Goal: Transaction & Acquisition: Purchase product/service

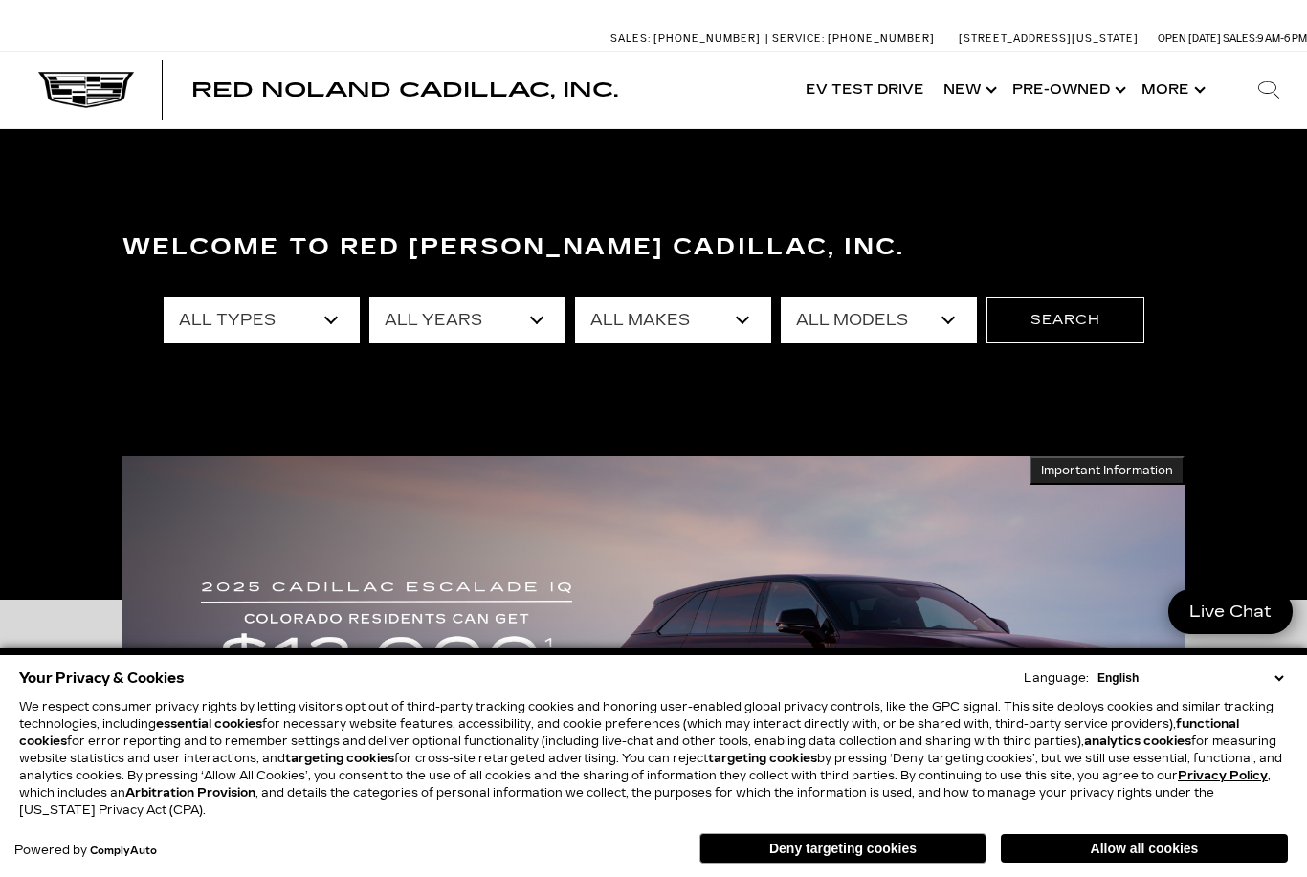
click at [609, 330] on select "All Makes Audi BMW Cadillac Chevrolet Ford GMC Jeep Lexus Subaru Tesla Toyota" at bounding box center [673, 321] width 196 height 46
select select "Chevrolet"
click at [909, 321] on select "All Models Colorado Corvette Grand Sport Equinox Silverado 1500" at bounding box center [879, 321] width 196 height 46
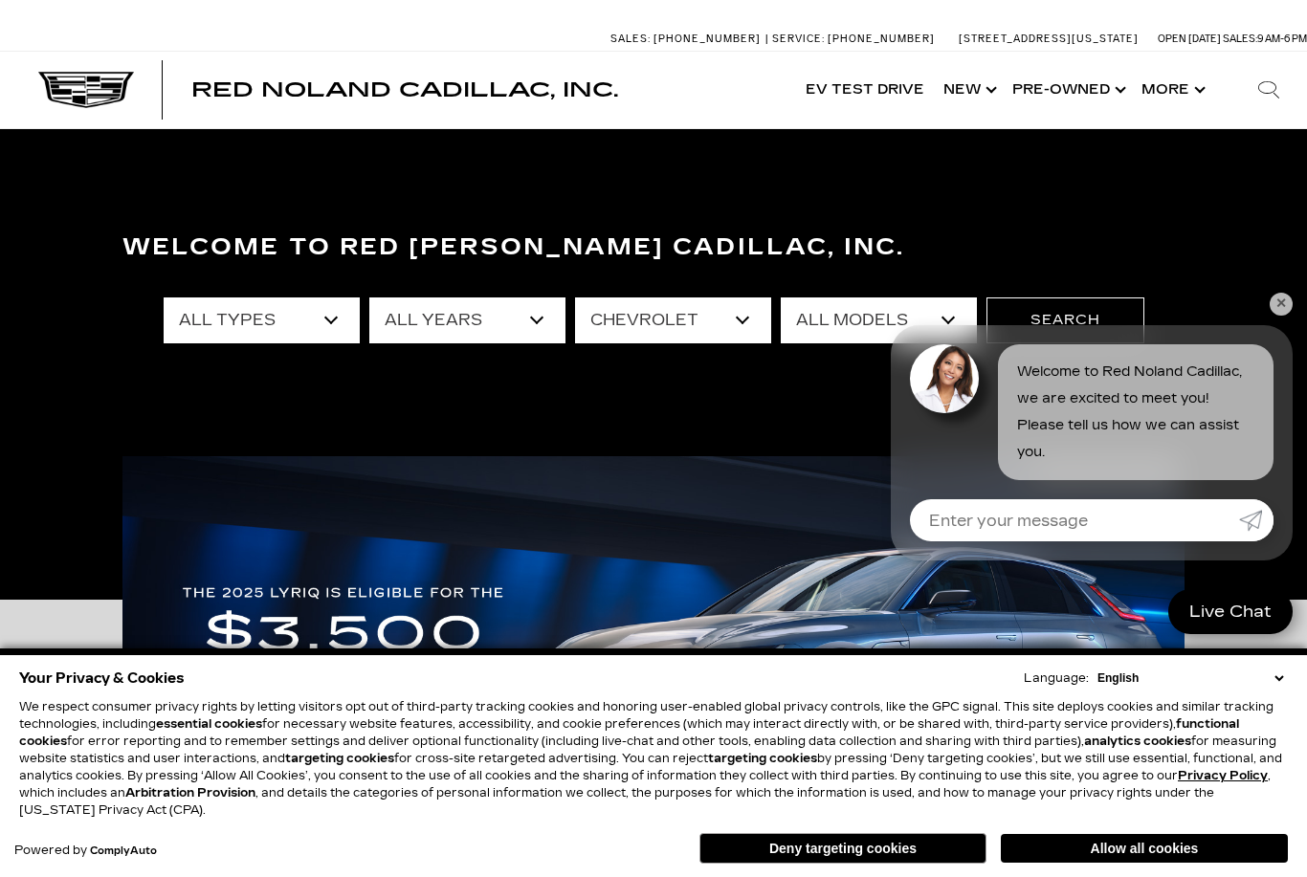
select select "Corvette Grand Sport"
click at [1284, 313] on link "✕" at bounding box center [1281, 304] width 23 height 23
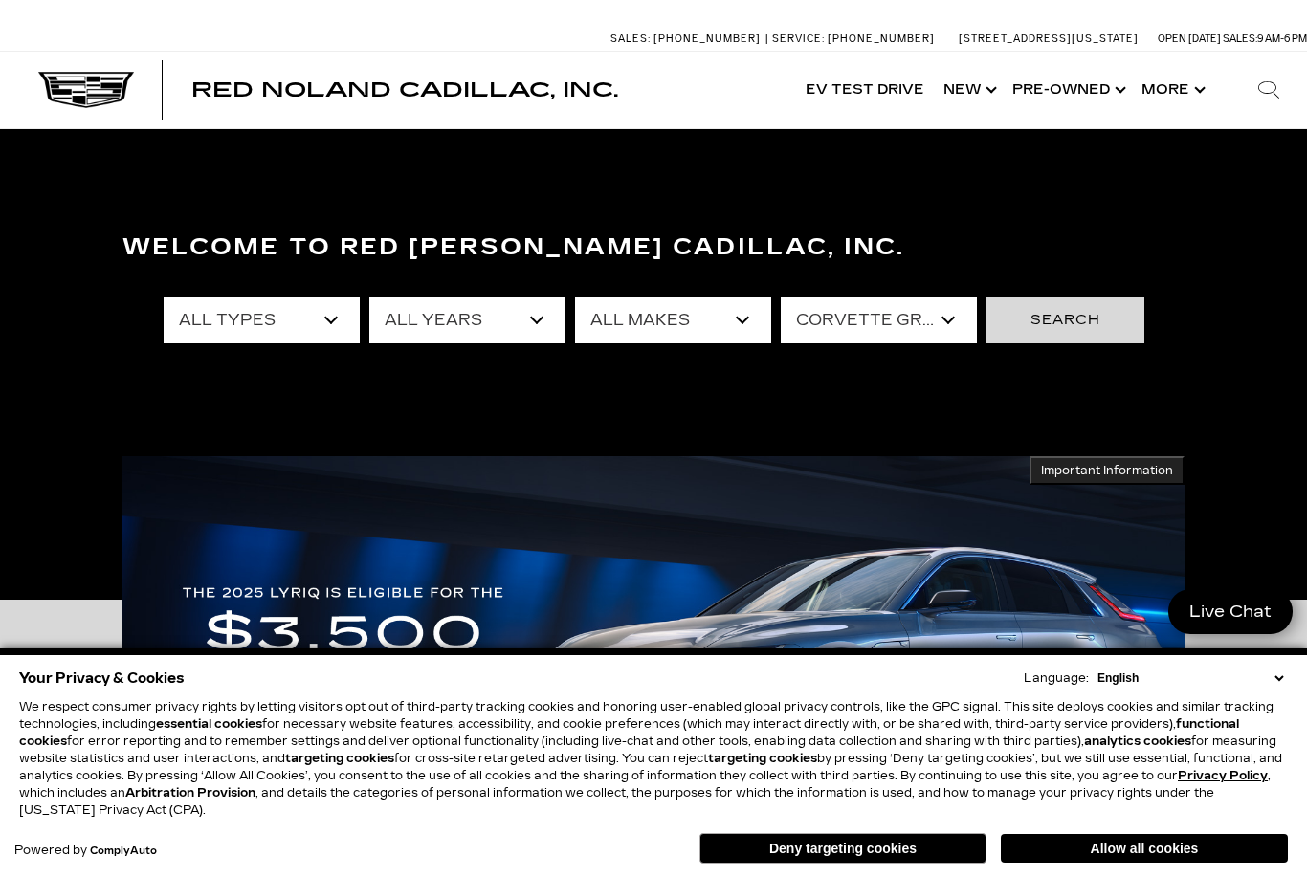
click at [1075, 317] on button "Search" at bounding box center [1065, 321] width 158 height 46
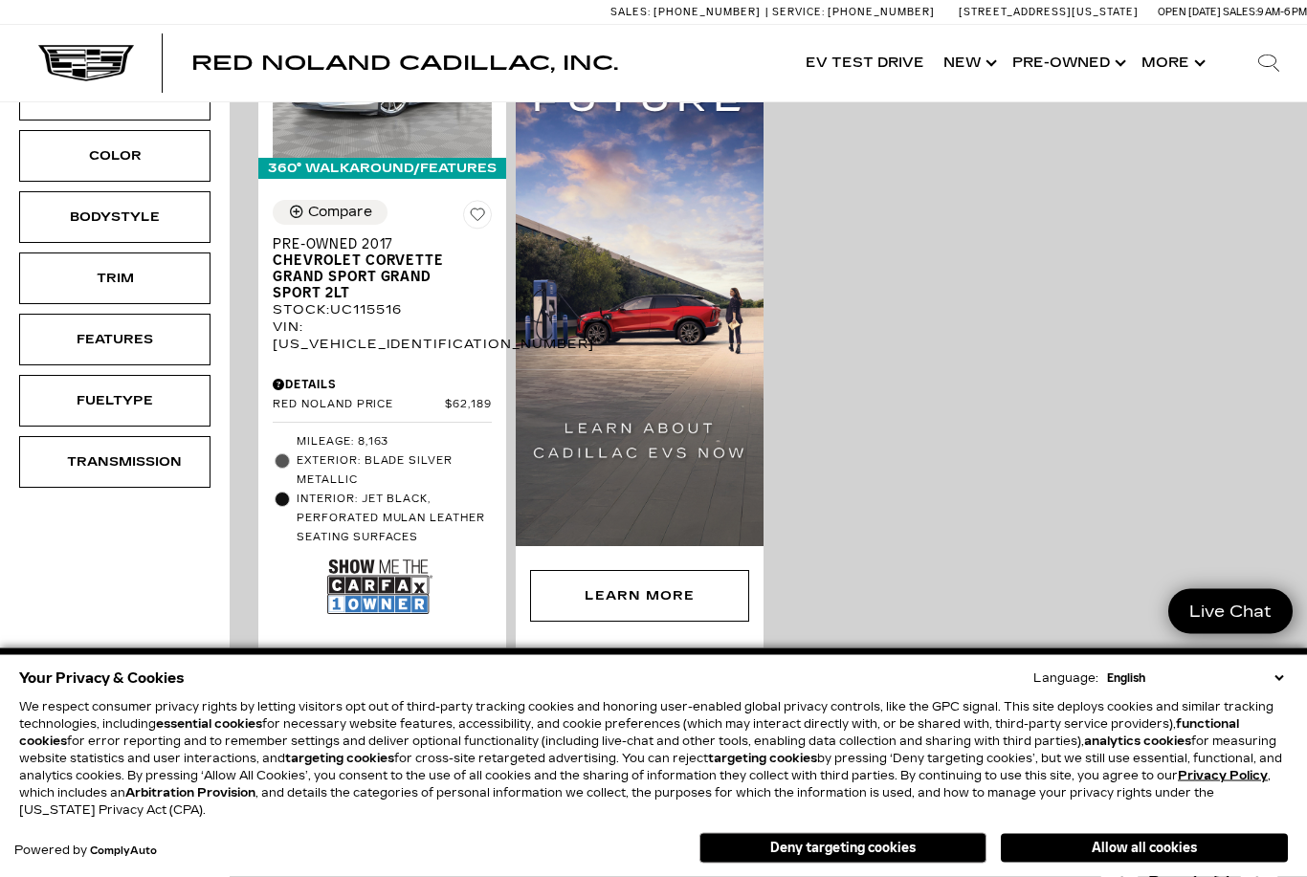
scroll to position [595, 0]
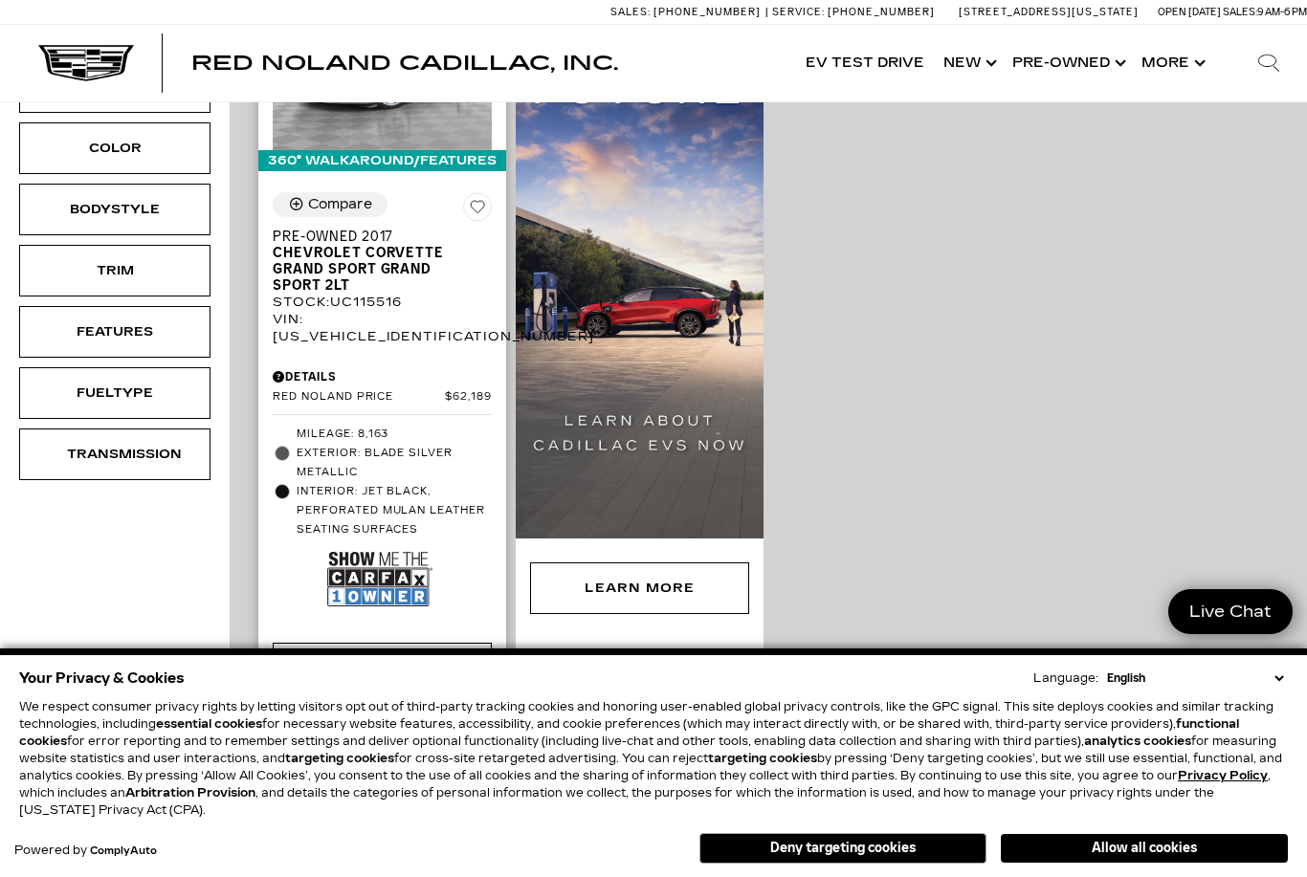
click at [366, 544] on img at bounding box center [379, 579] width 105 height 70
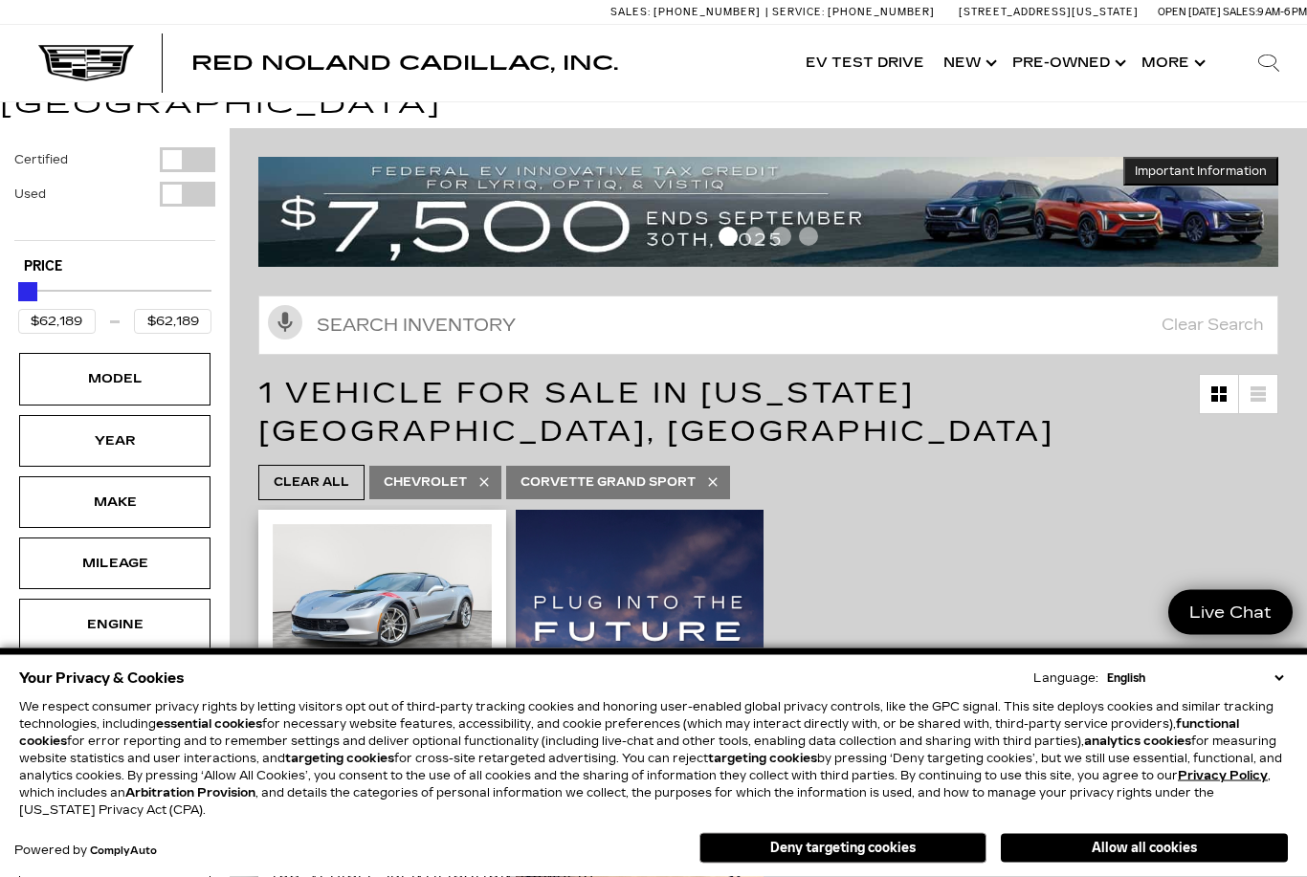
scroll to position [57, 0]
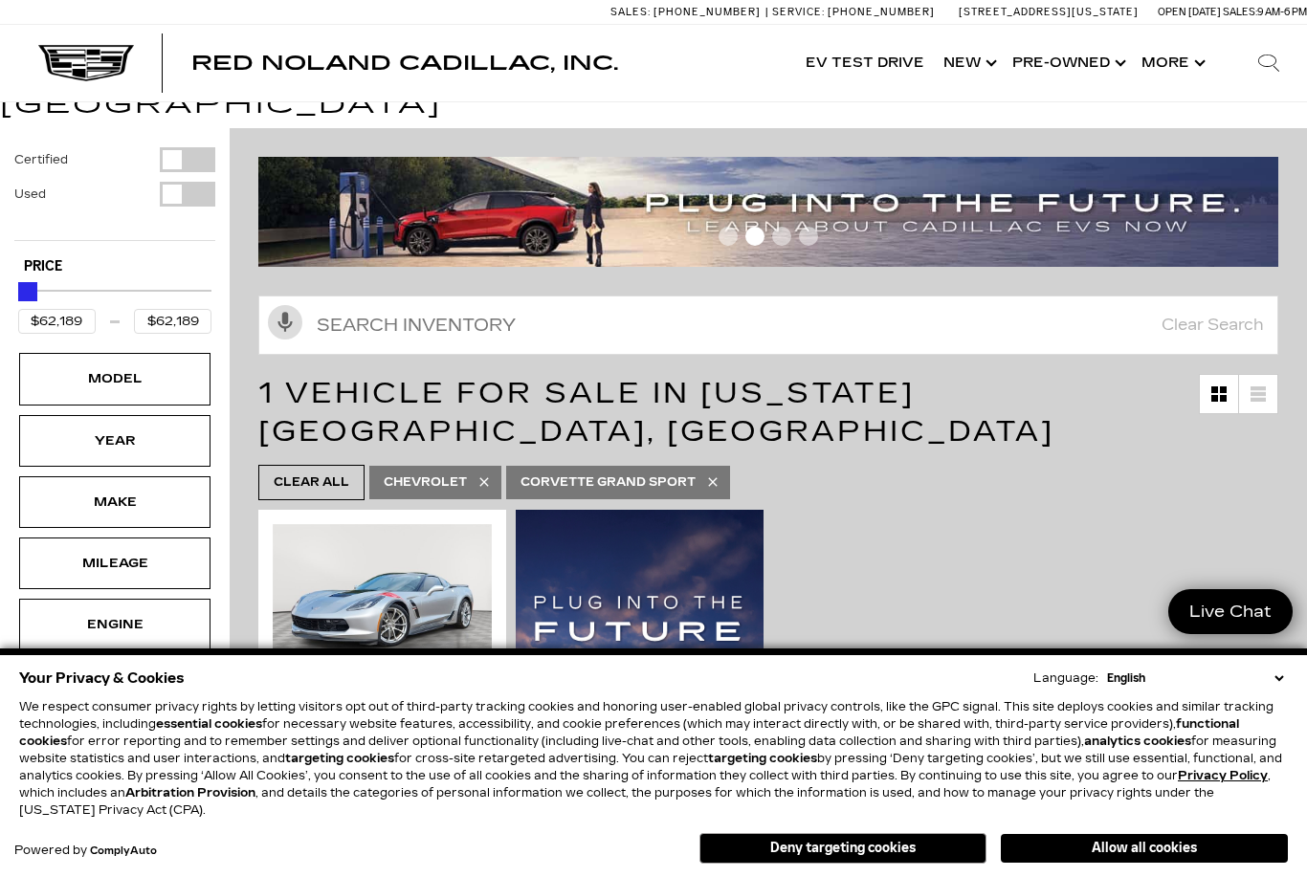
click at [1267, 376] on link at bounding box center [1258, 394] width 38 height 38
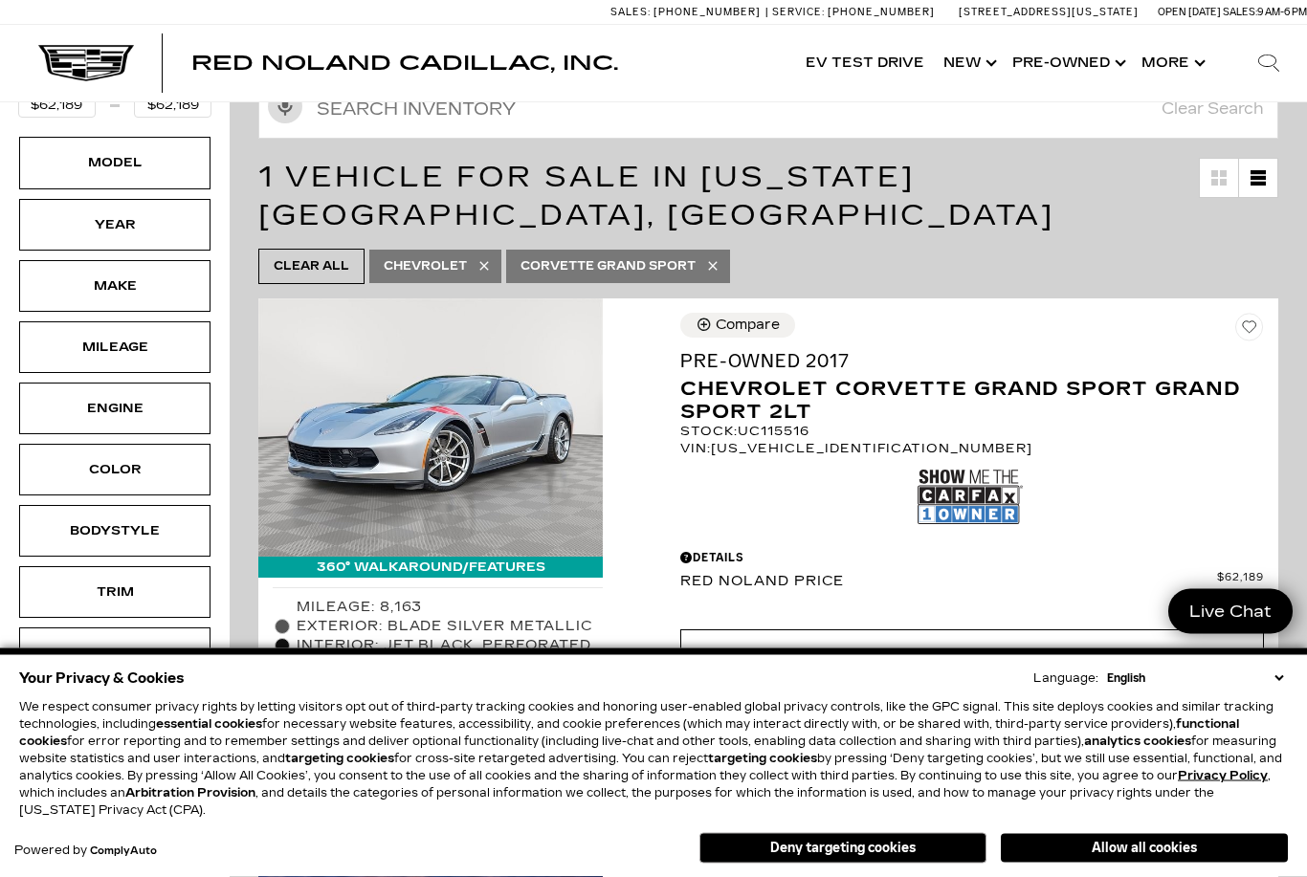
scroll to position [274, 0]
click at [737, 372] on span "Chevrolet Corvette Grand Sport Grand Sport 2LT" at bounding box center [964, 397] width 569 height 51
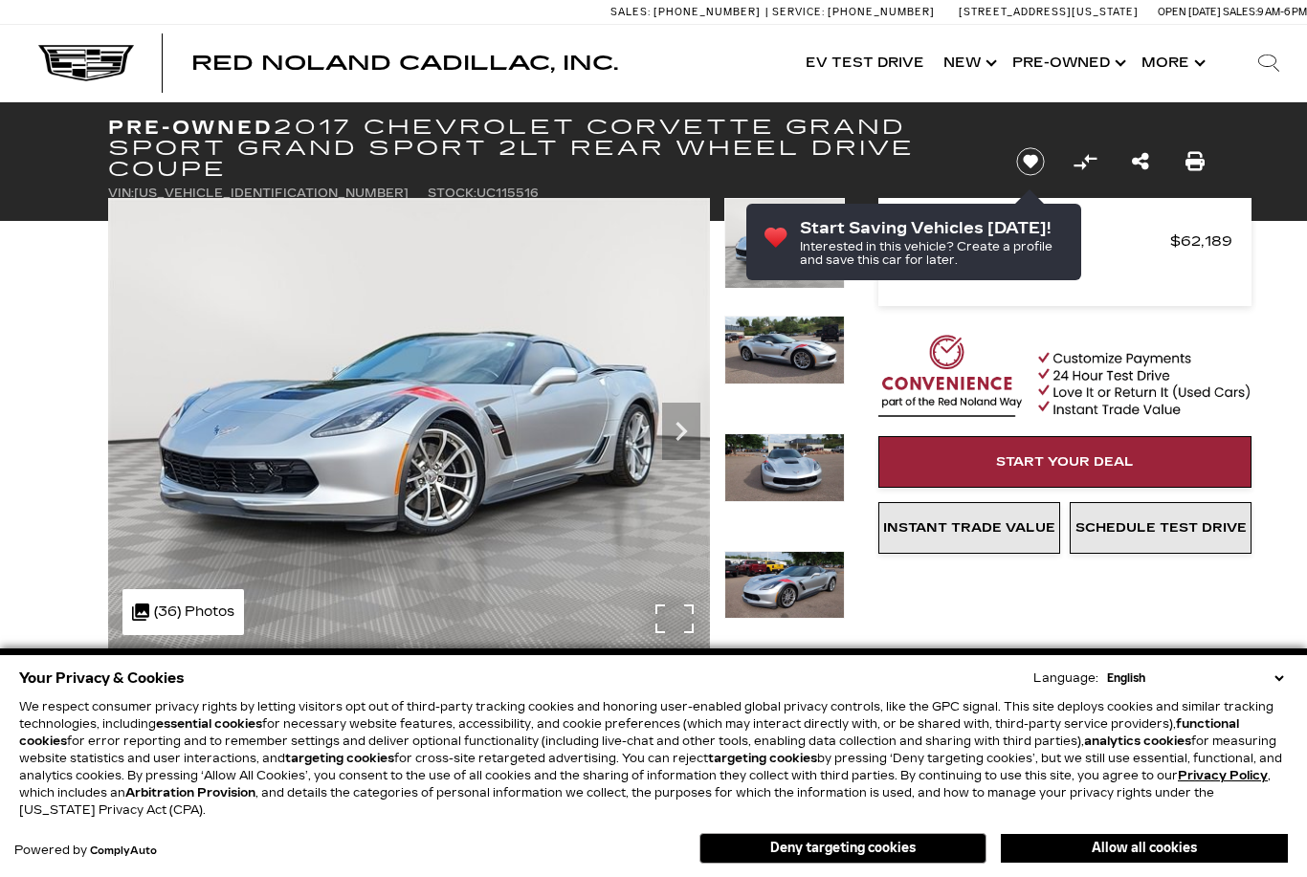
click at [181, 604] on div ".cls-1, .cls-3 { fill: #c50033; } .cls-1 { clip-rule: evenodd; } .cls-2 { clip-…" at bounding box center [183, 612] width 122 height 46
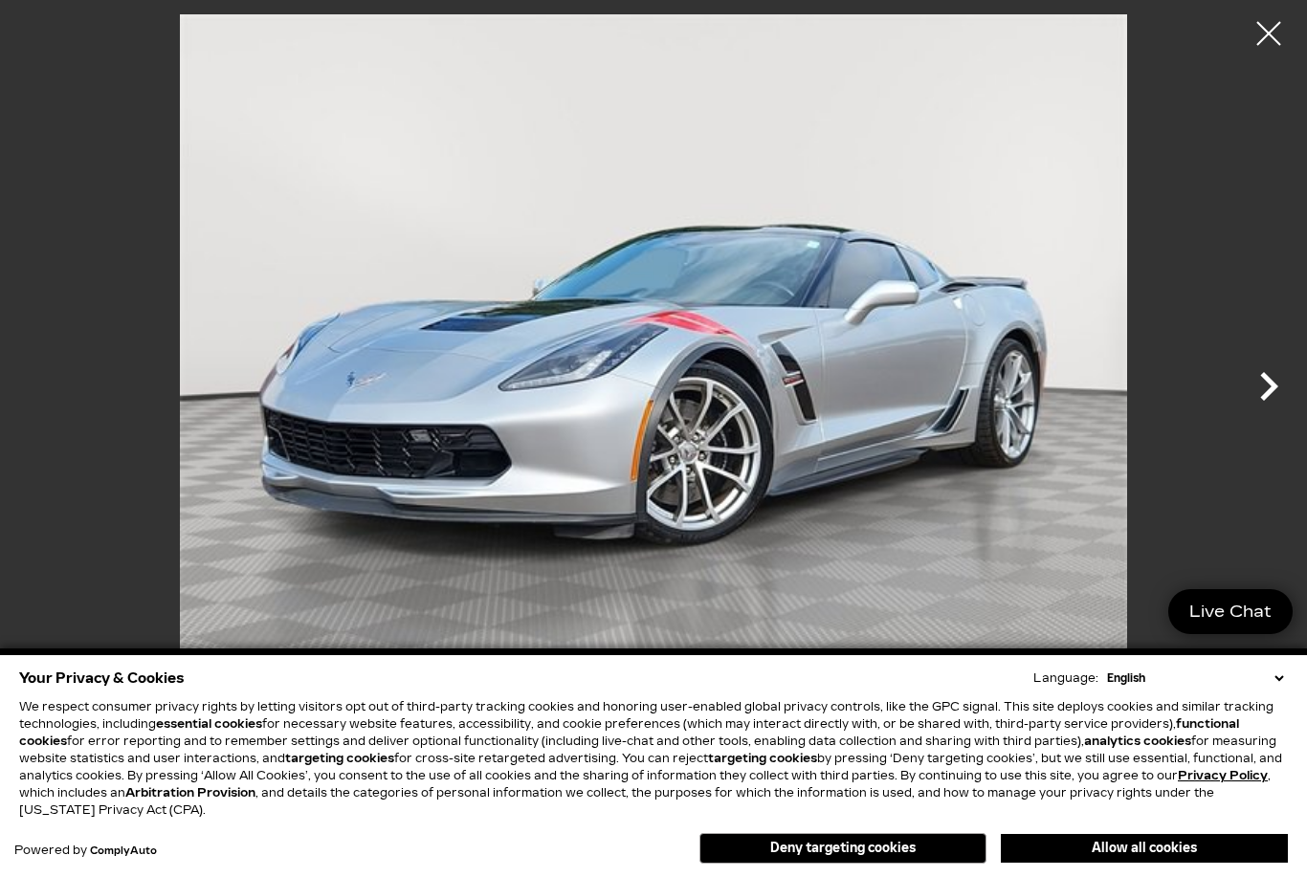
click at [1273, 382] on icon "Next" at bounding box center [1269, 386] width 18 height 29
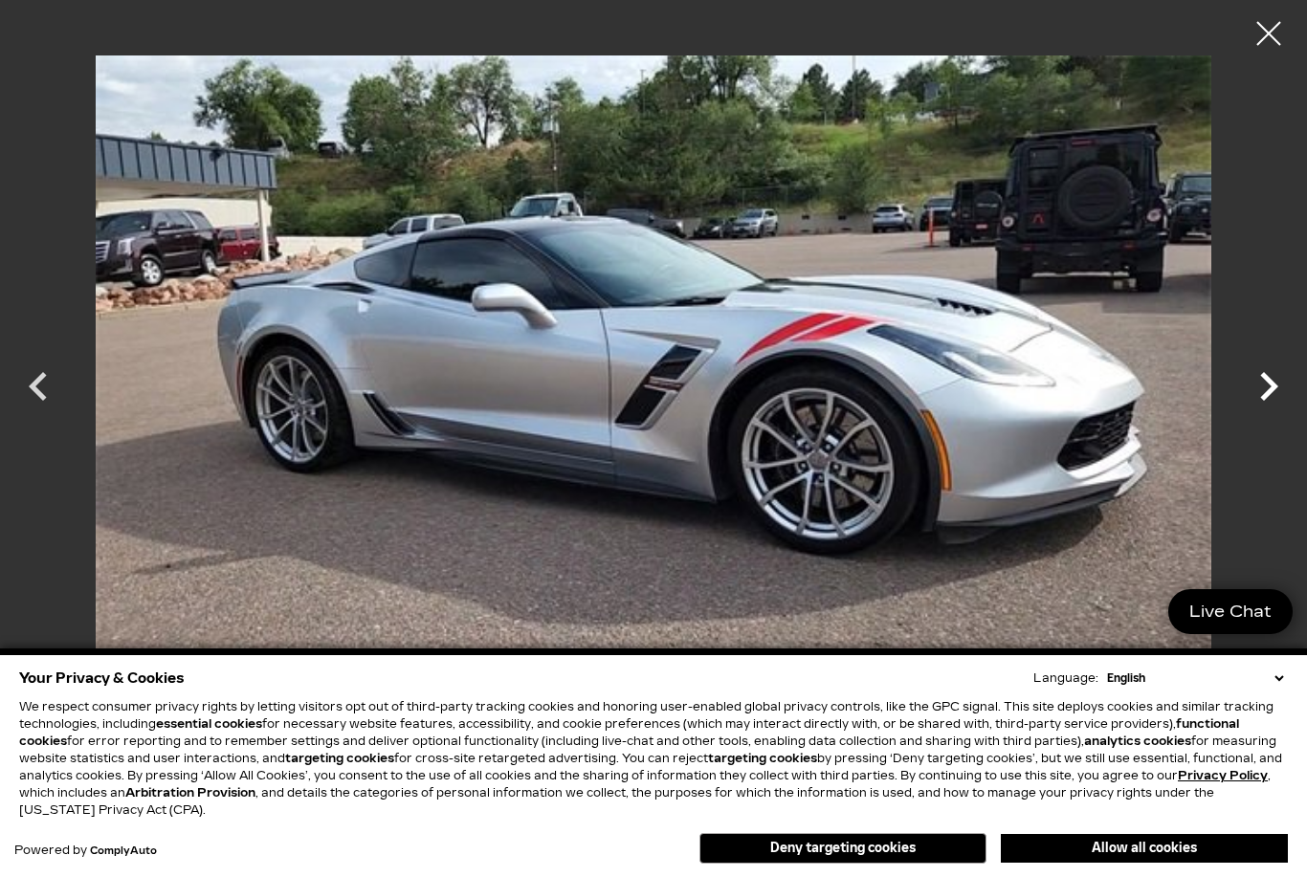
click at [1282, 407] on icon "Next" at bounding box center [1268, 386] width 57 height 57
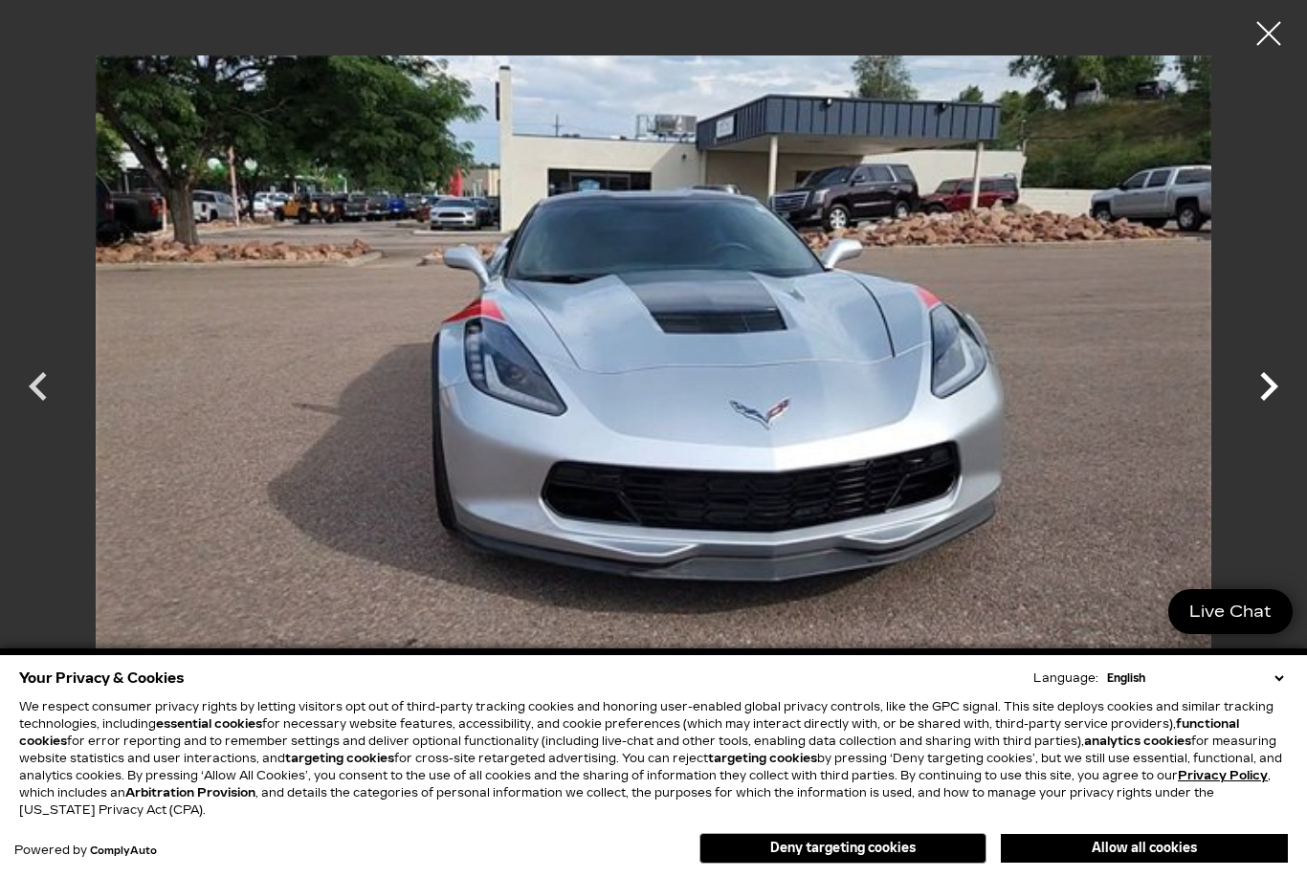
click at [1269, 393] on icon "Next" at bounding box center [1269, 386] width 18 height 29
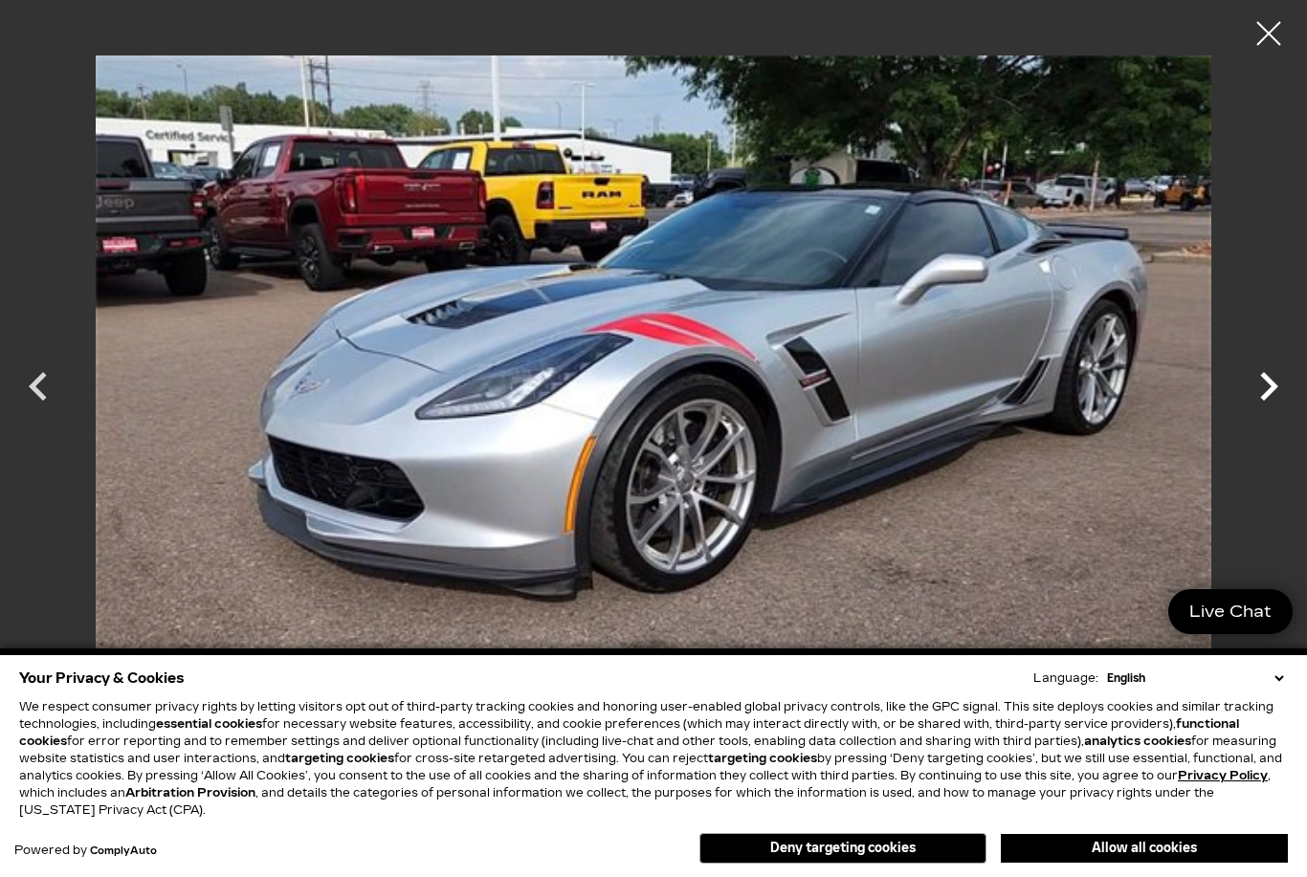
click at [1294, 409] on icon "Next" at bounding box center [1268, 386] width 57 height 57
click at [1272, 387] on icon "Next" at bounding box center [1269, 386] width 18 height 29
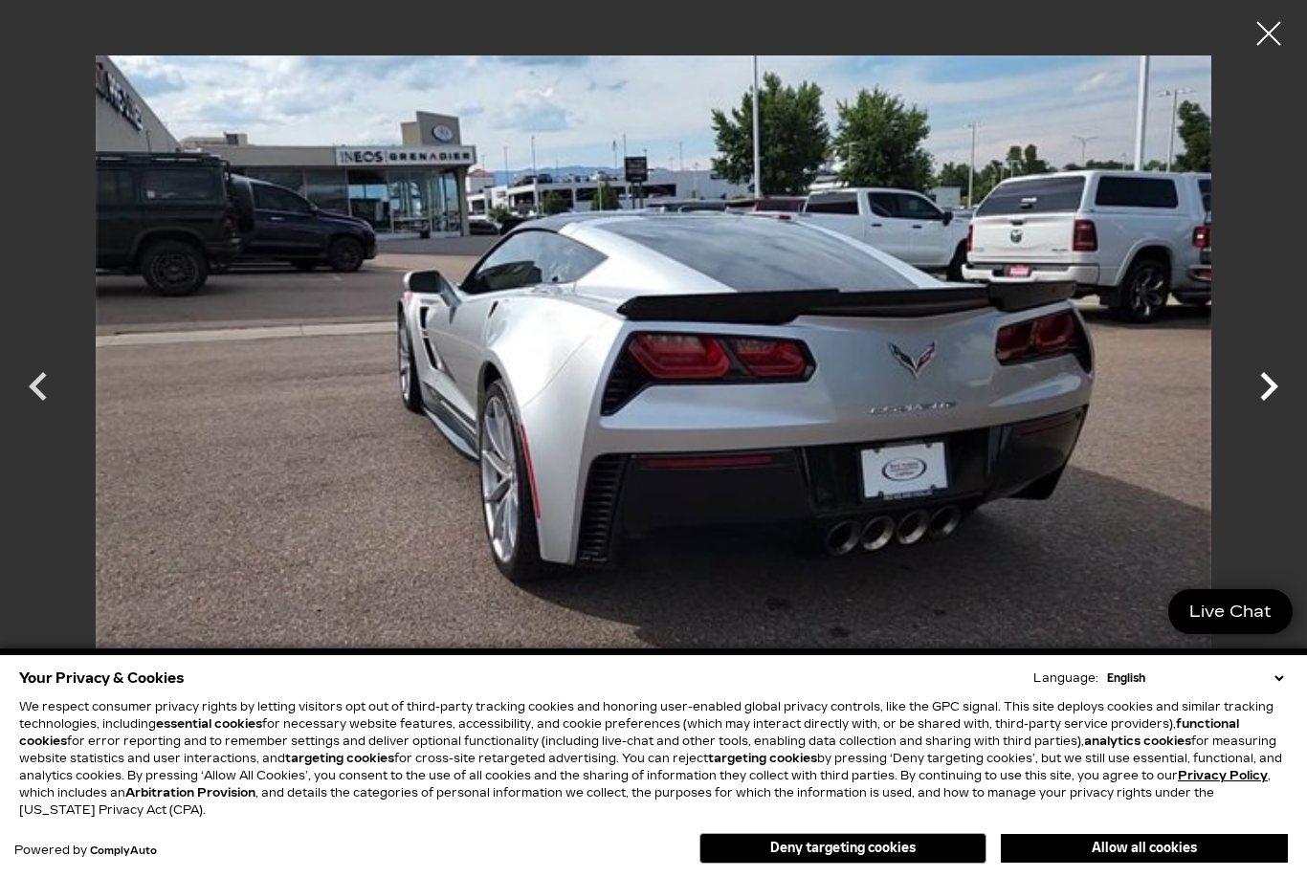
click at [1270, 388] on icon "Next" at bounding box center [1269, 386] width 18 height 29
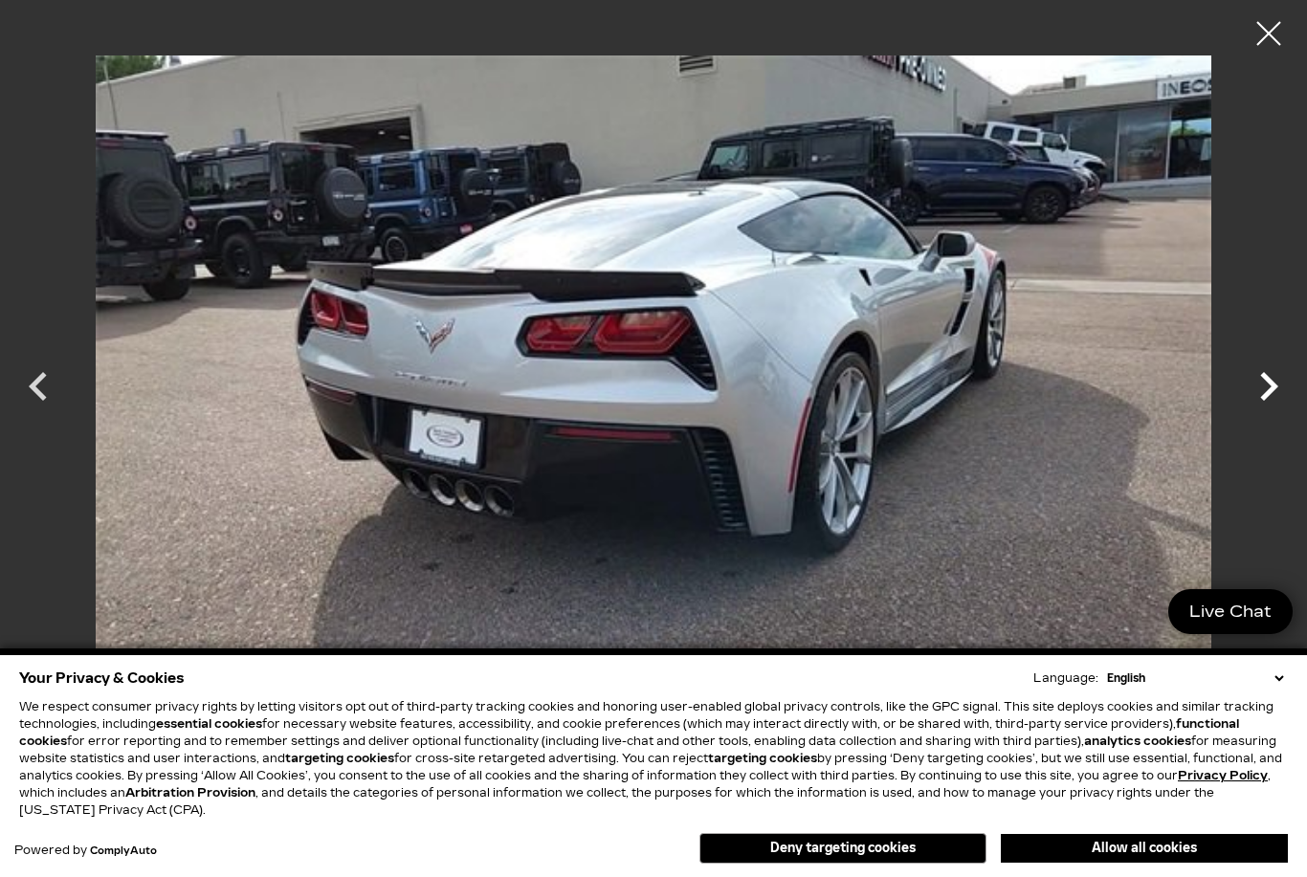
click at [1275, 388] on icon "Next" at bounding box center [1269, 386] width 18 height 29
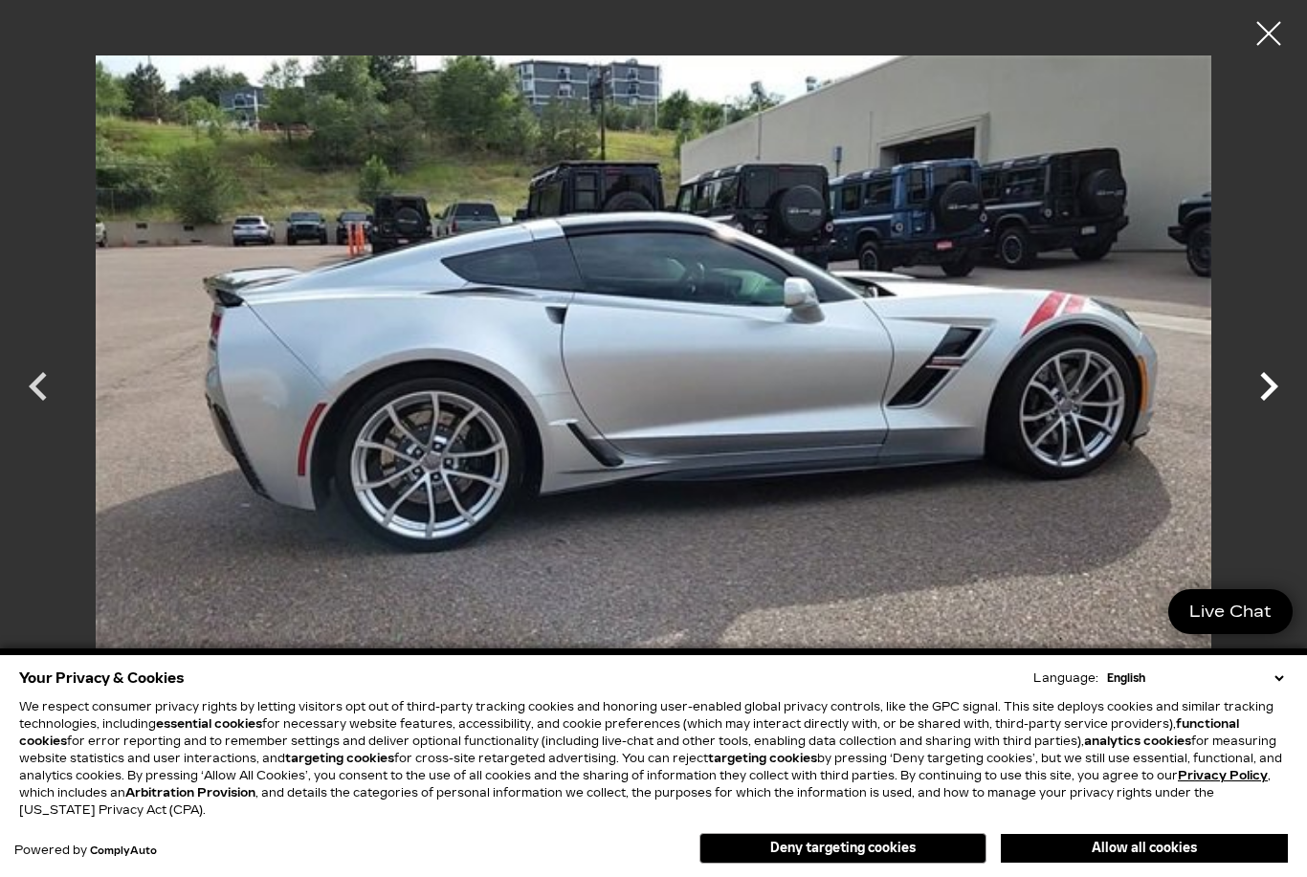
click at [1275, 387] on icon "Next" at bounding box center [1269, 386] width 18 height 29
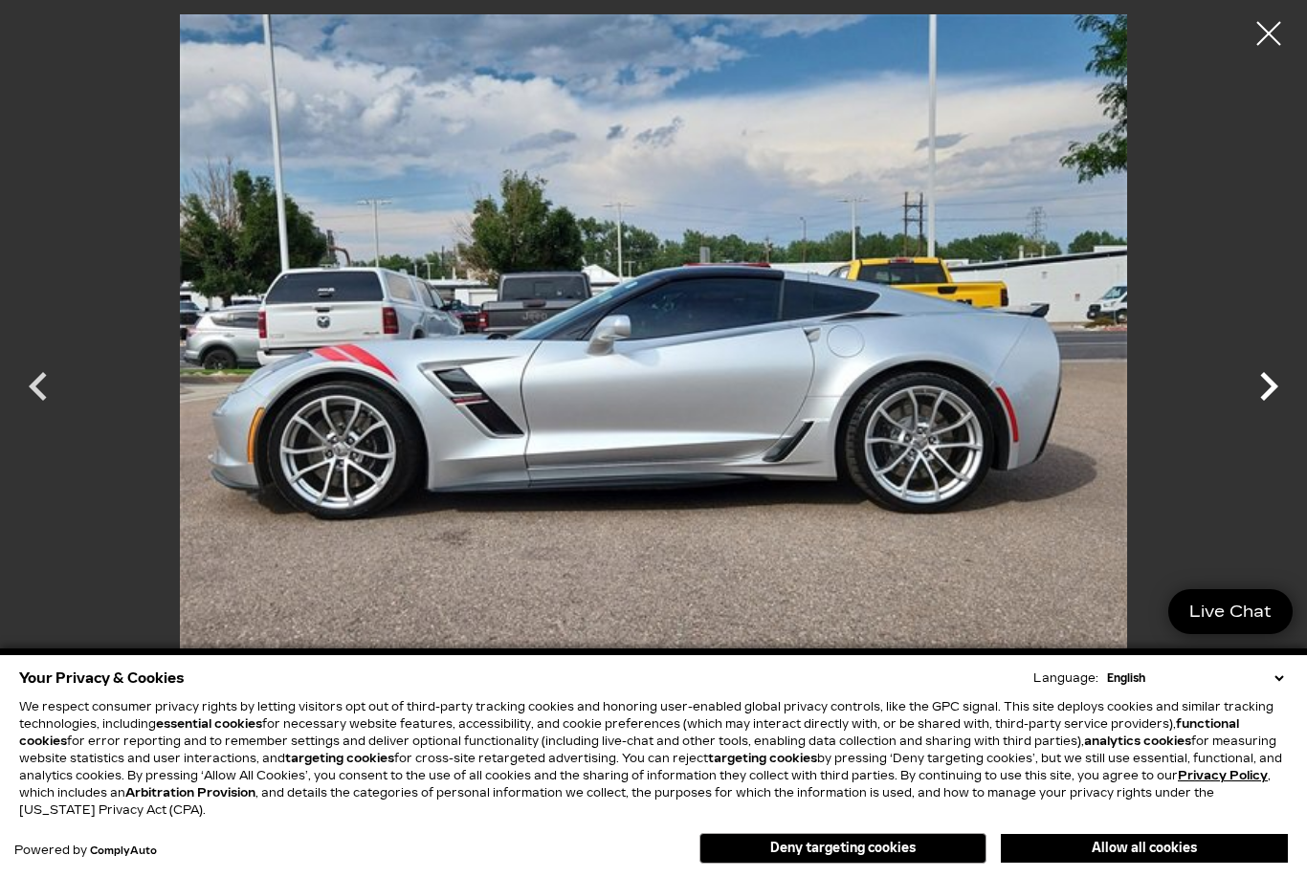
click at [1274, 382] on icon "Next" at bounding box center [1268, 386] width 57 height 57
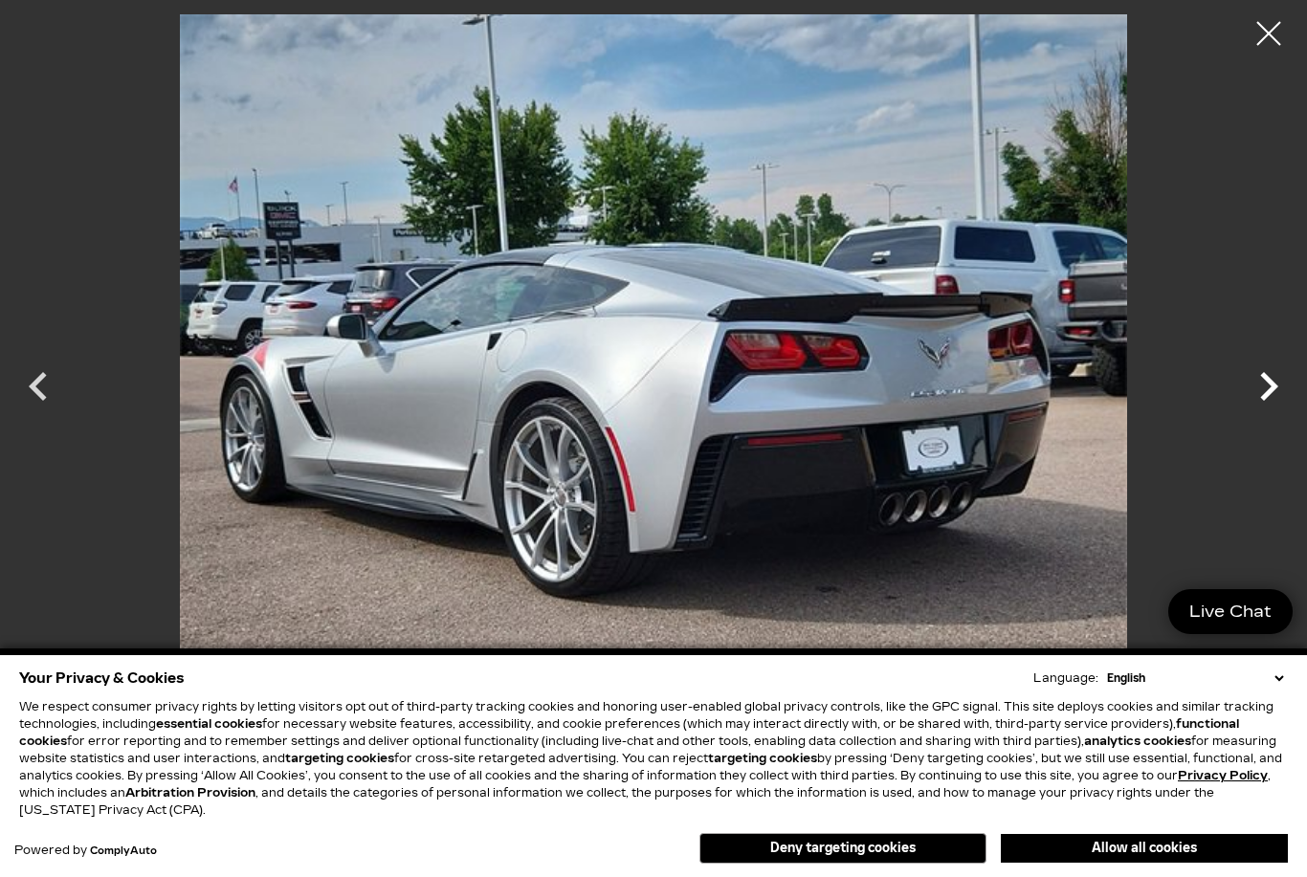
click at [1275, 394] on icon "Next" at bounding box center [1268, 386] width 57 height 57
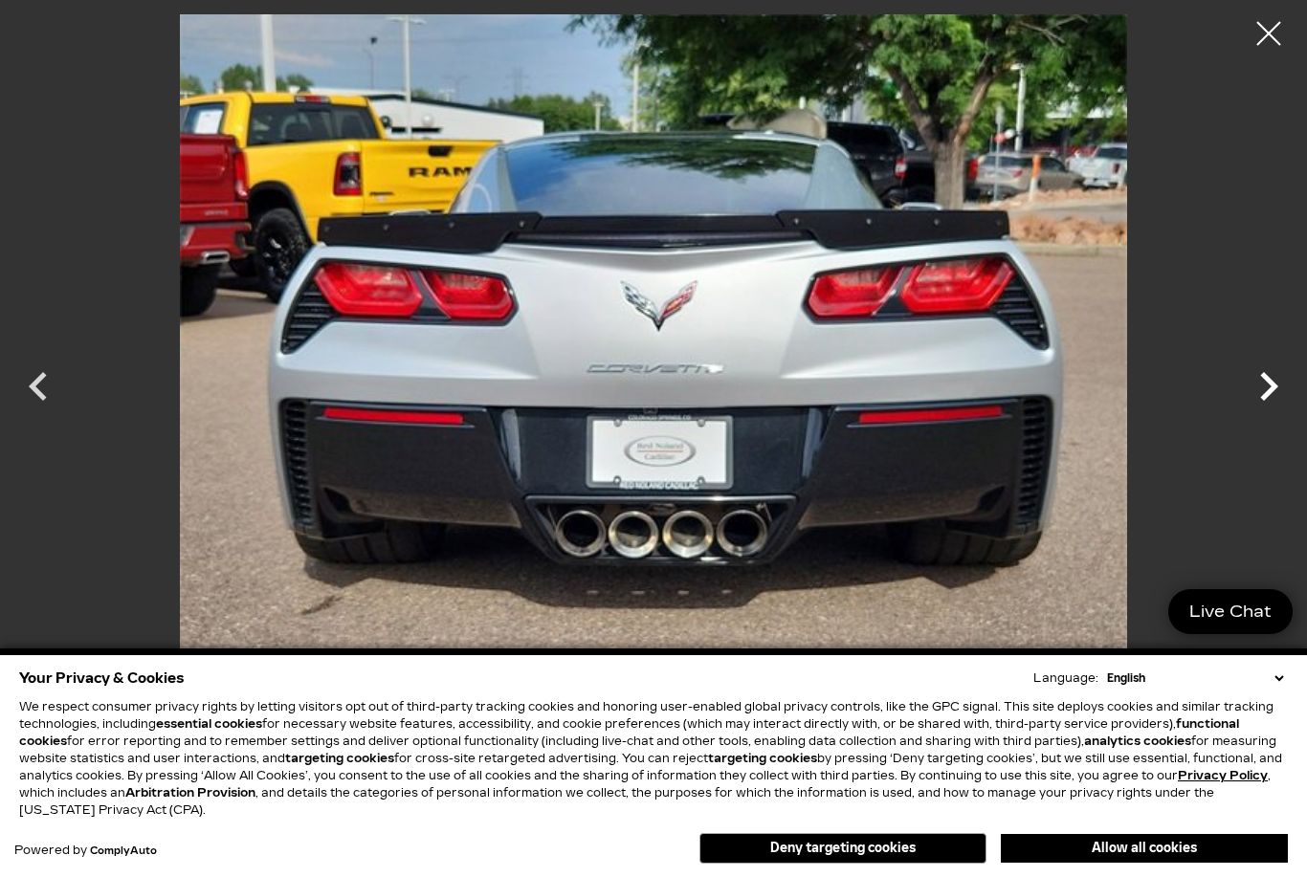
click at [1272, 389] on icon "Next" at bounding box center [1269, 386] width 18 height 29
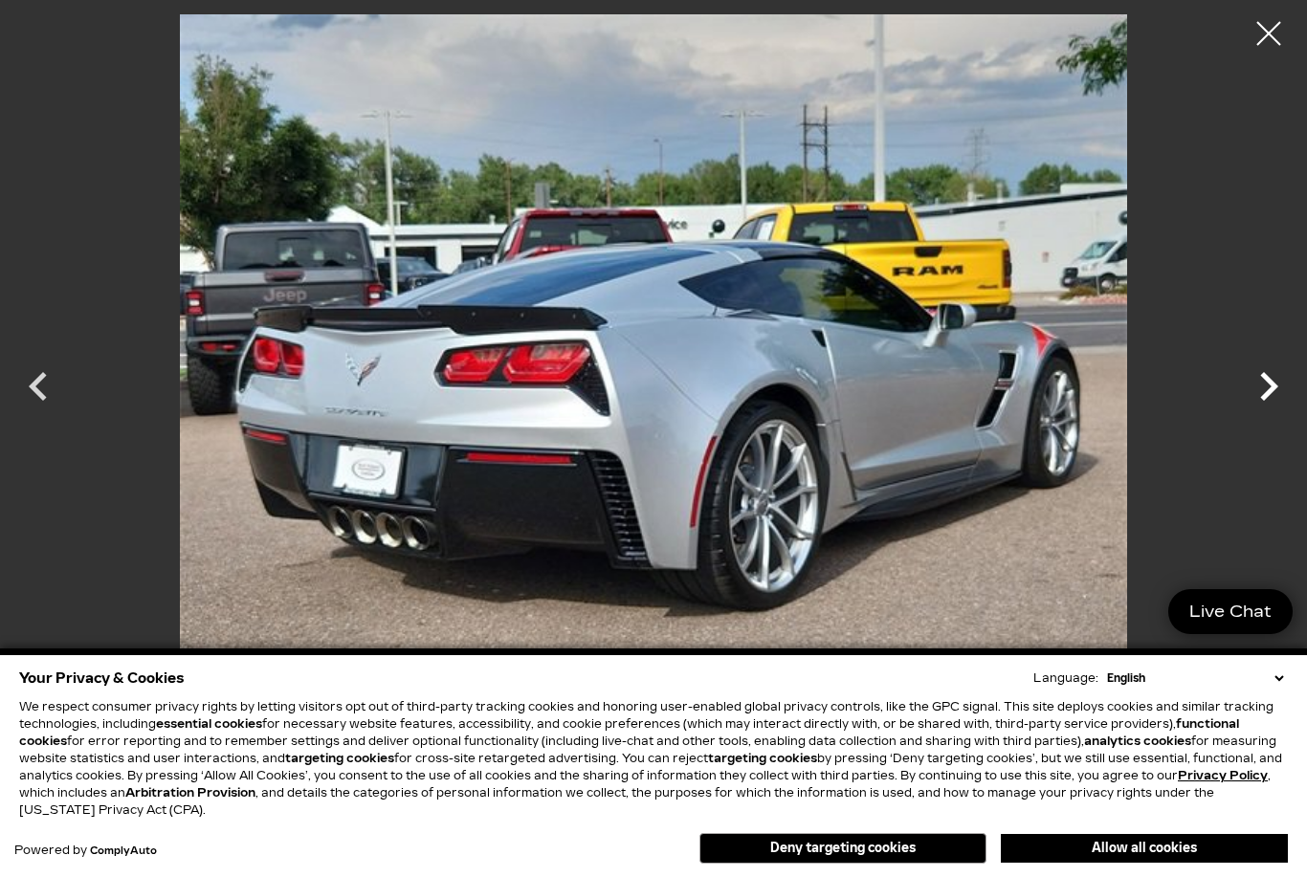
click at [1272, 393] on icon "Next" at bounding box center [1269, 386] width 18 height 29
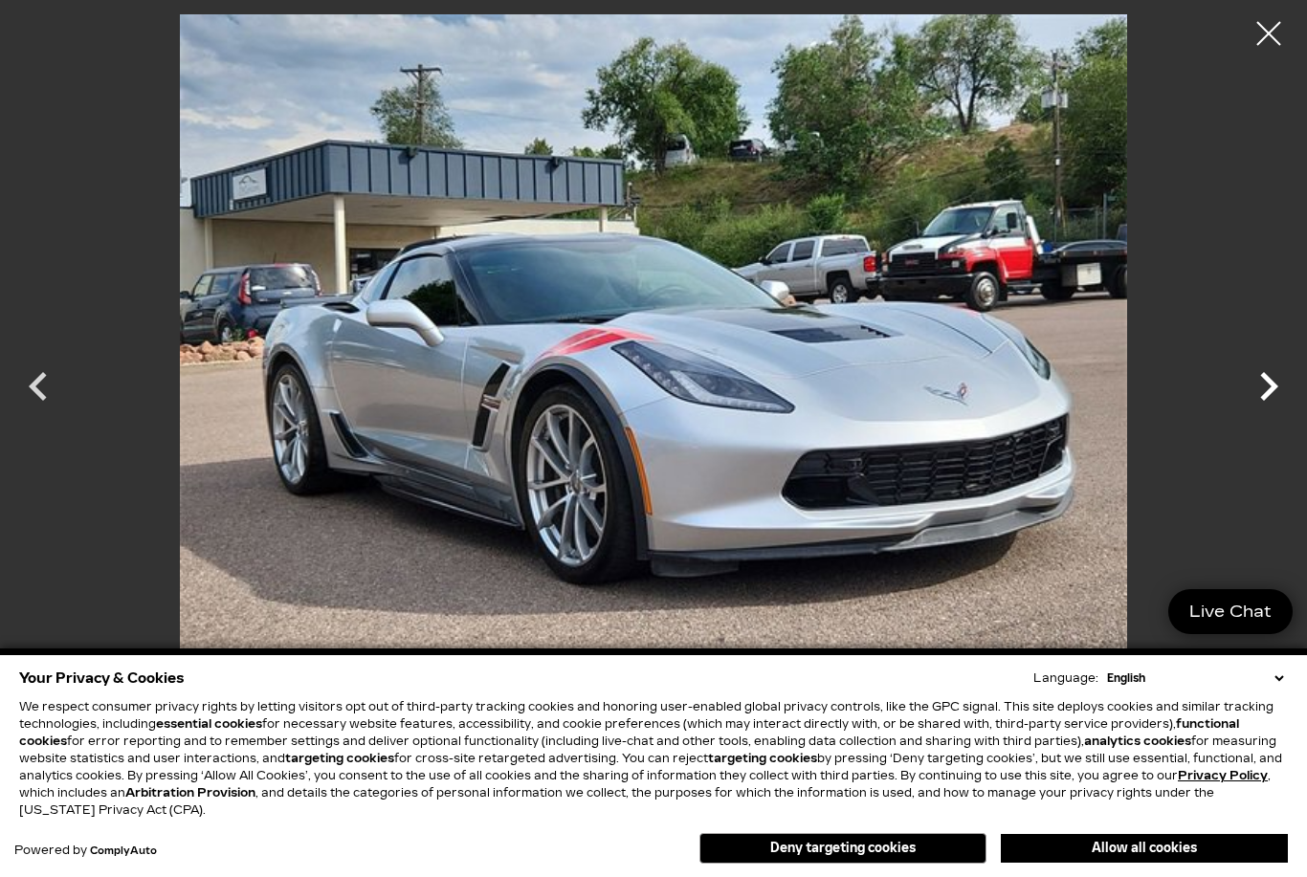
click at [1272, 387] on icon "Next" at bounding box center [1269, 386] width 18 height 29
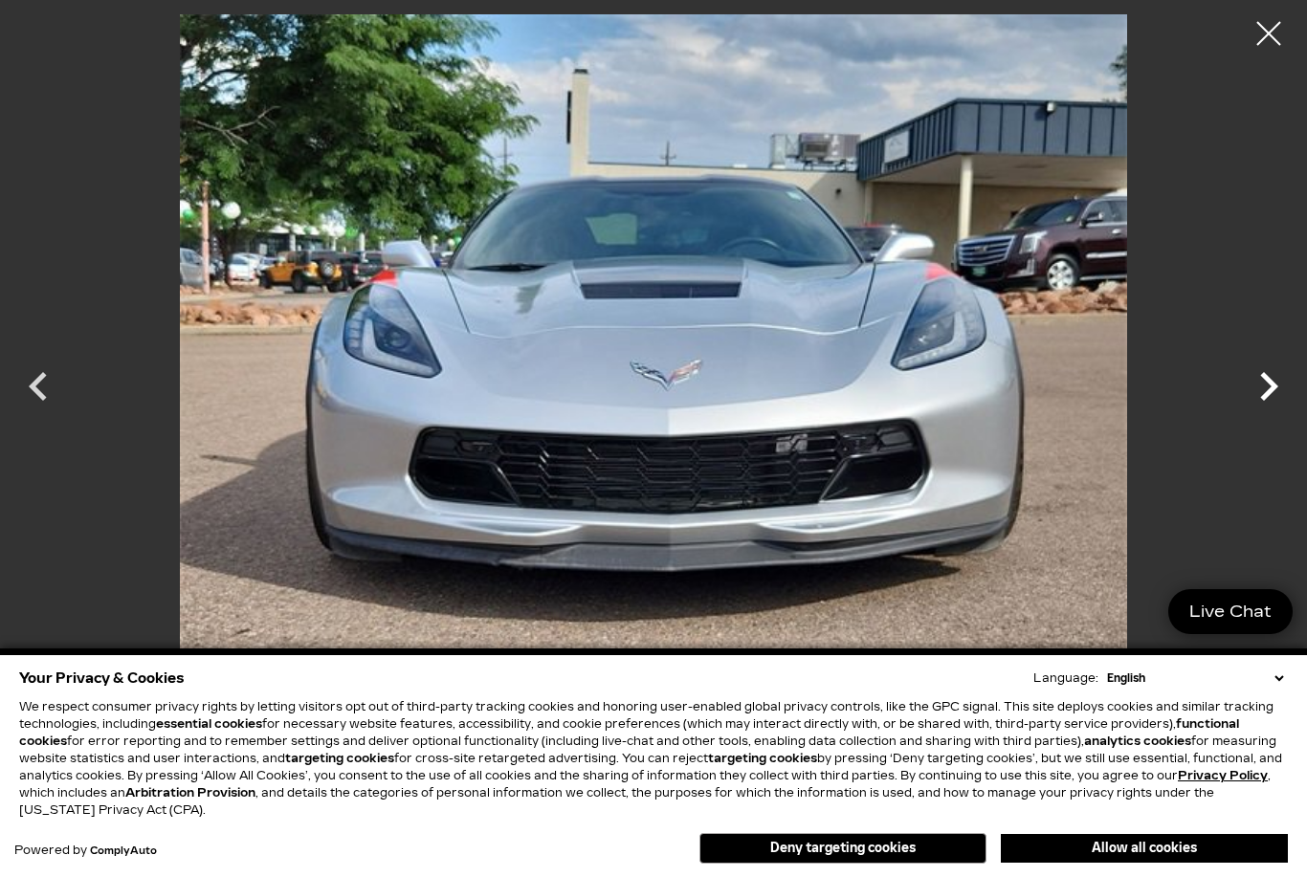
click at [1263, 392] on icon "Next" at bounding box center [1268, 386] width 57 height 57
click at [1281, 383] on icon "Next" at bounding box center [1268, 386] width 57 height 57
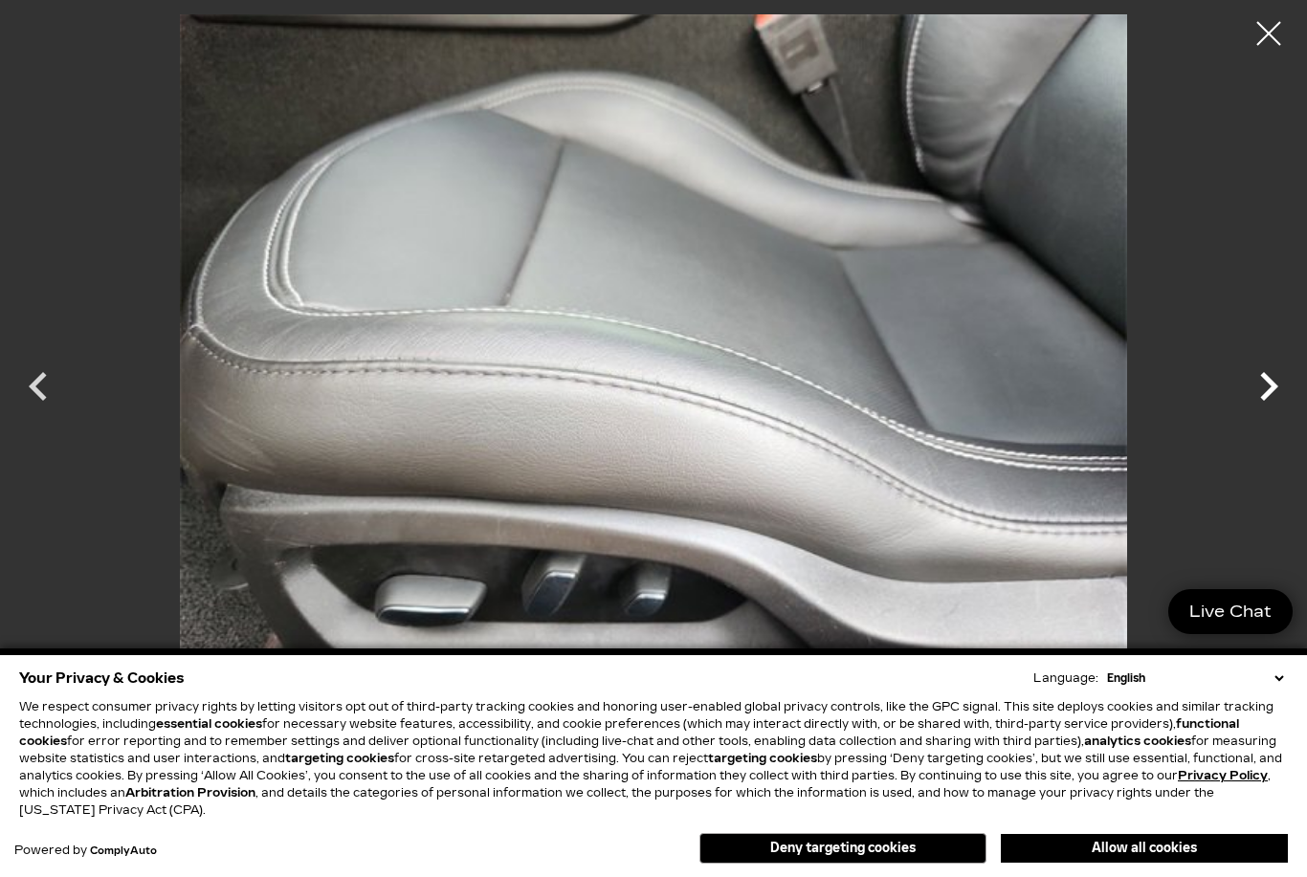
click at [1272, 387] on icon "Next" at bounding box center [1269, 386] width 18 height 29
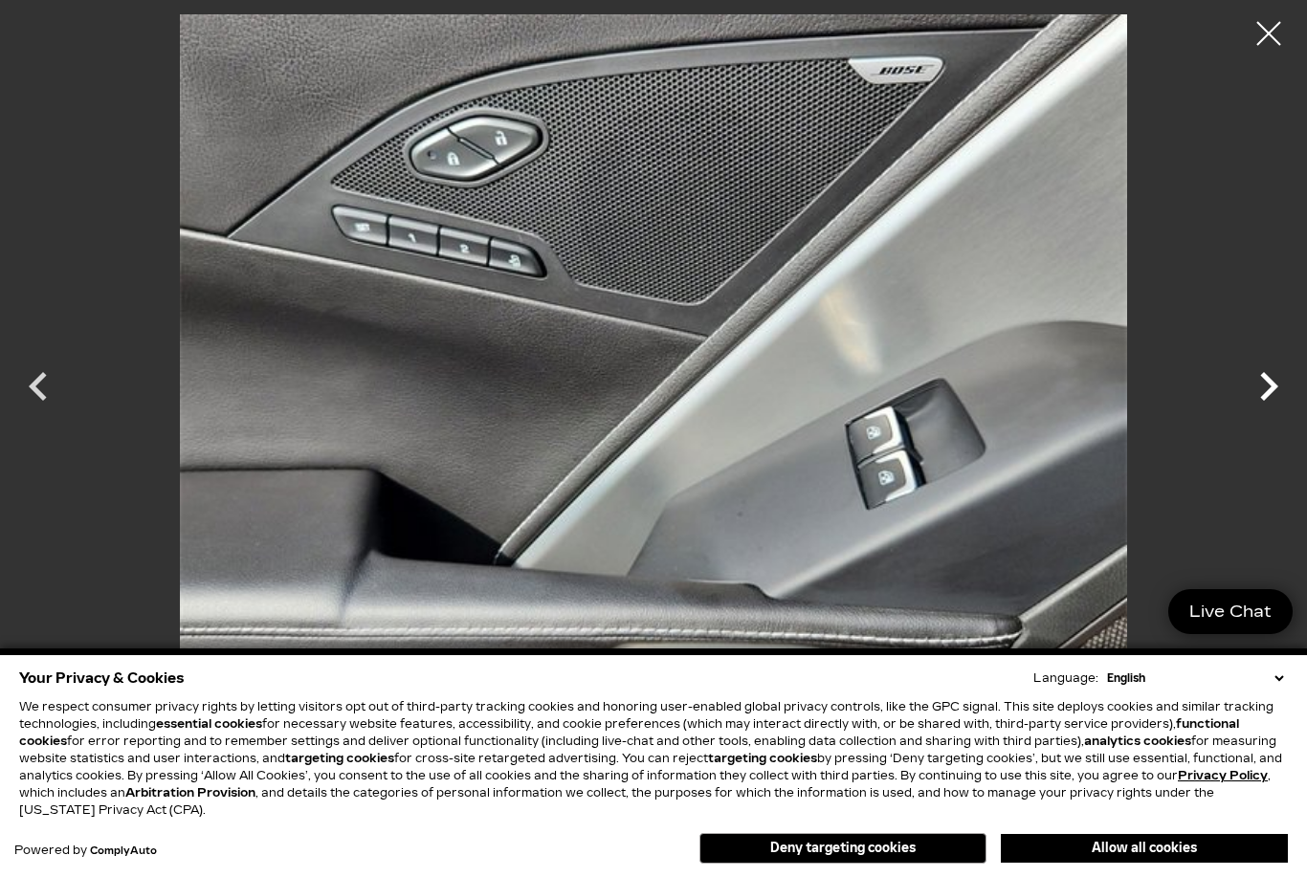
click at [1272, 390] on icon "Next" at bounding box center [1269, 386] width 18 height 29
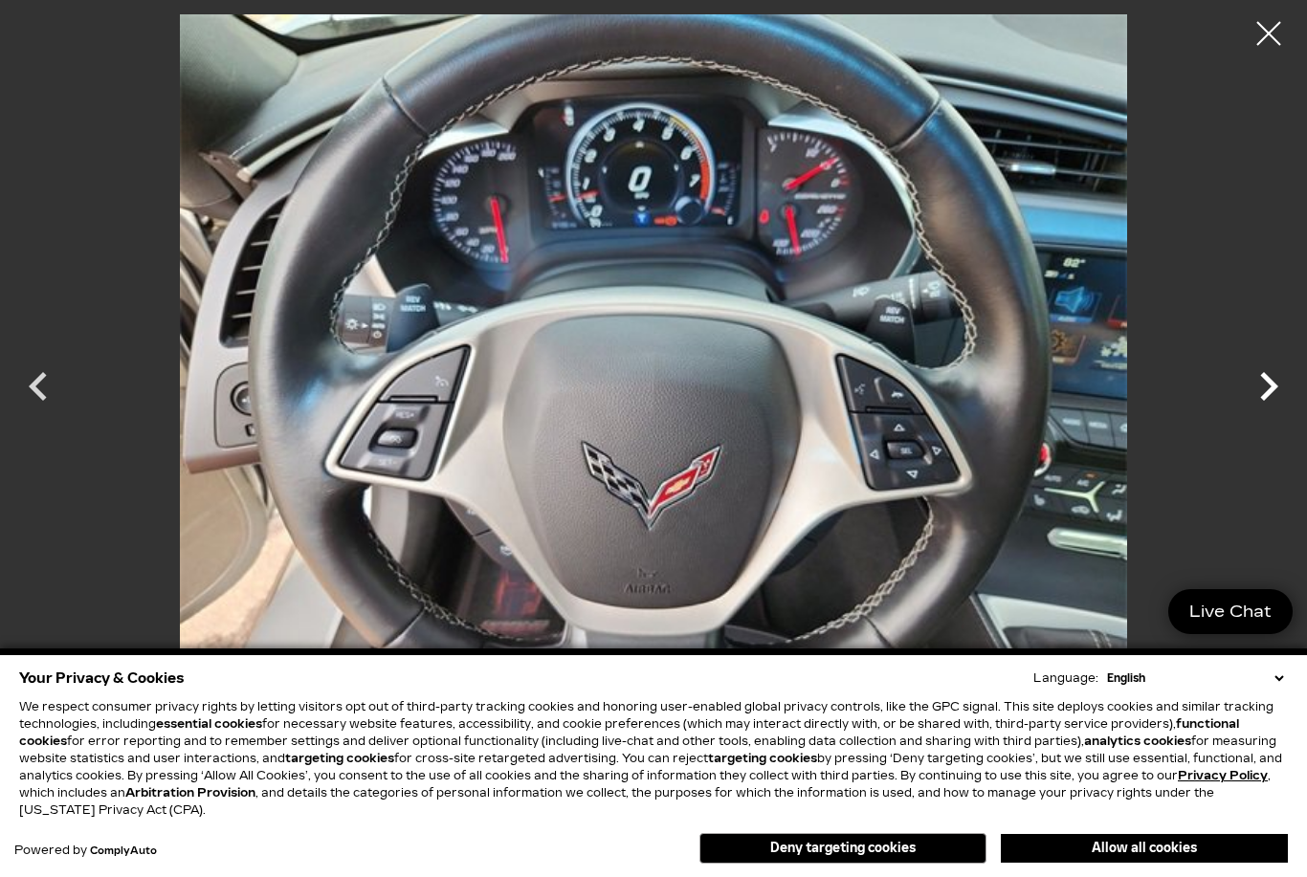
click at [1276, 387] on icon "Next" at bounding box center [1269, 386] width 18 height 29
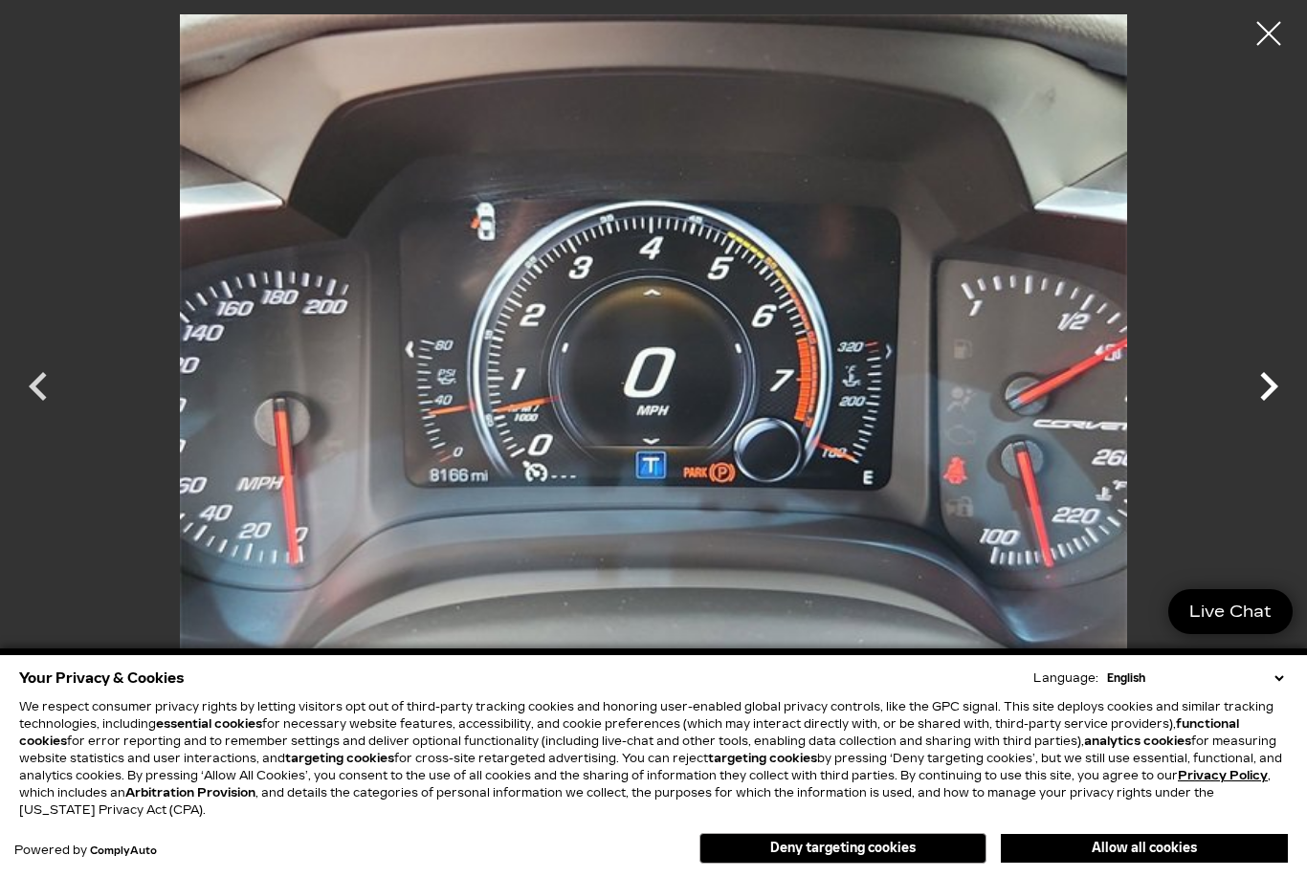
click at [1275, 385] on icon "Next" at bounding box center [1269, 386] width 18 height 29
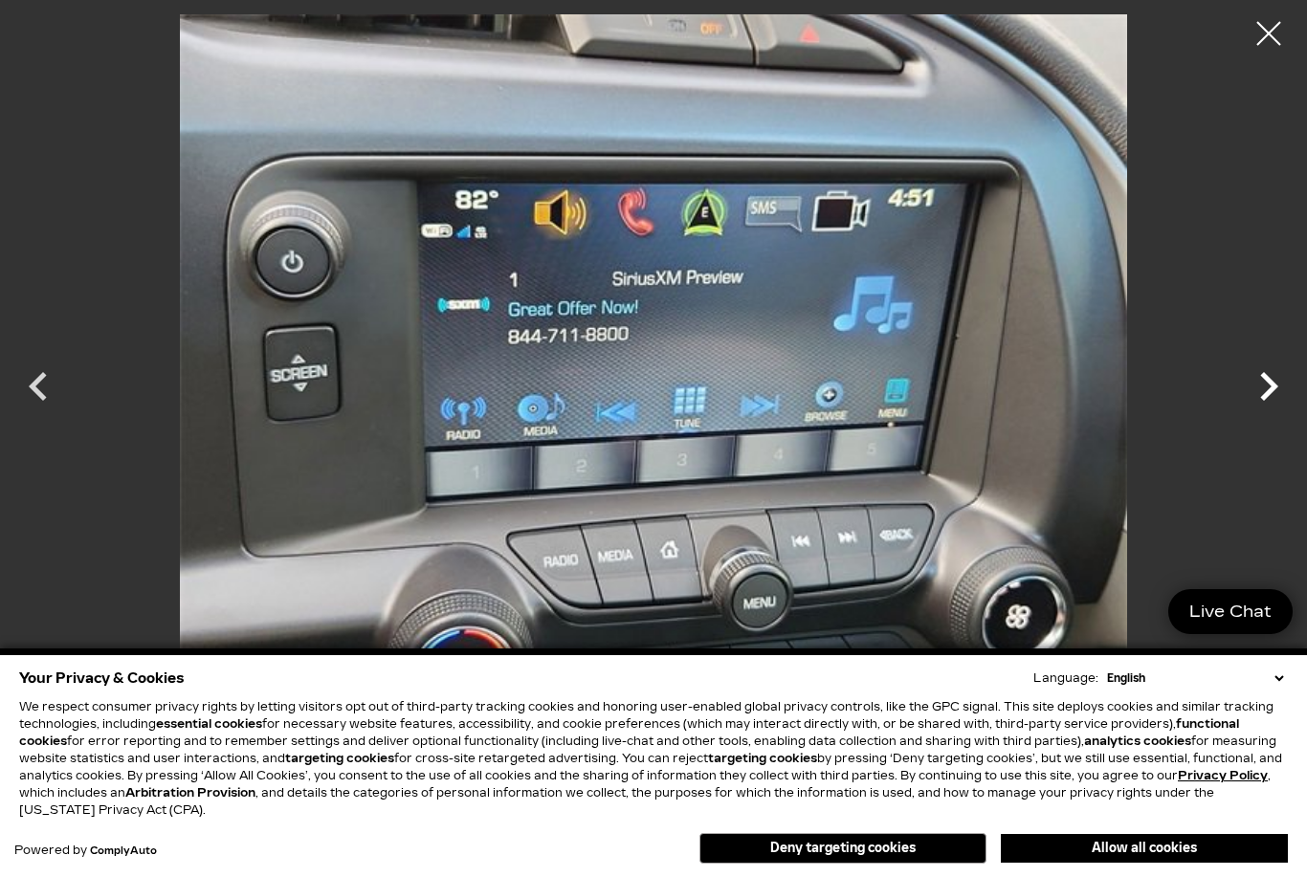
click at [1278, 386] on icon "Next" at bounding box center [1268, 386] width 57 height 57
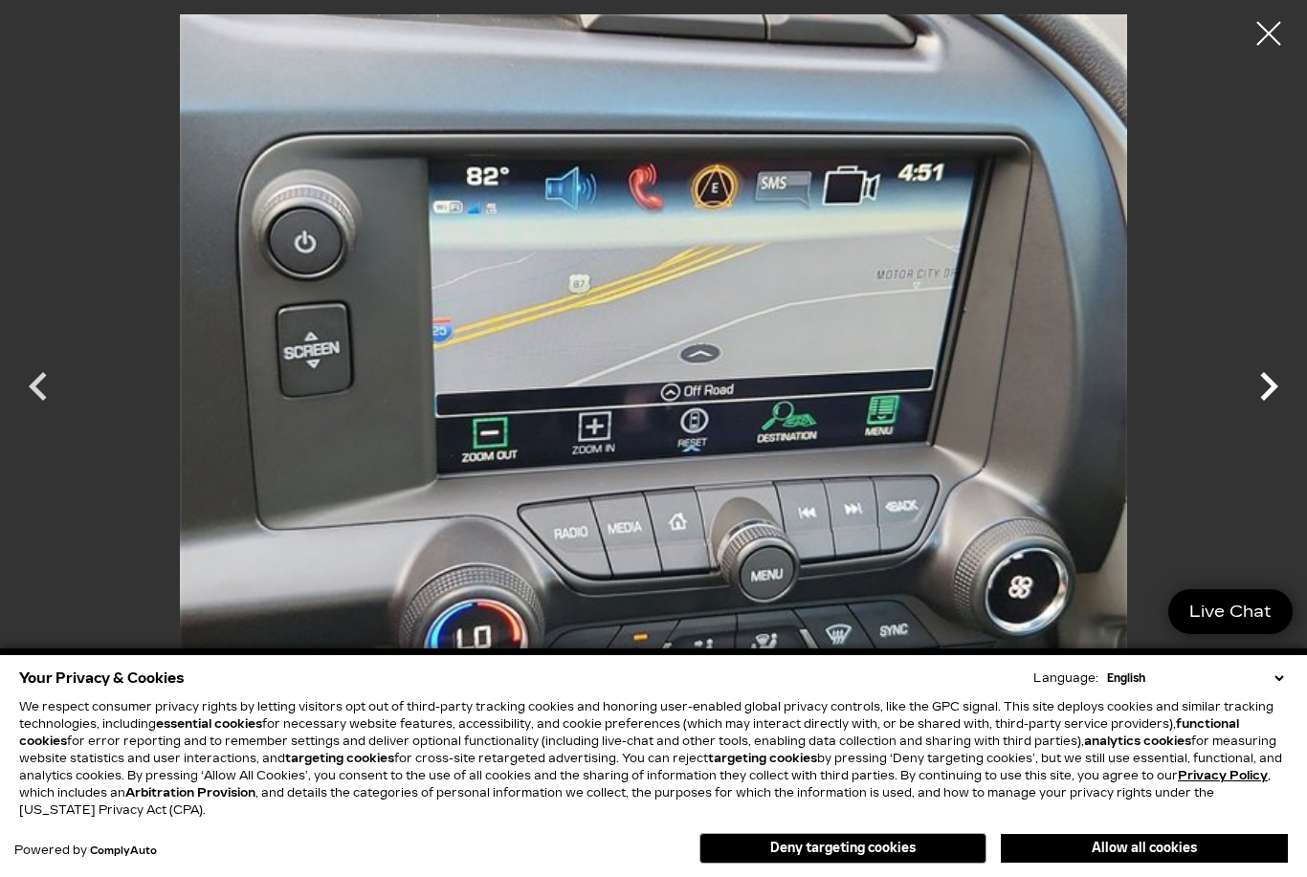
click at [1276, 409] on icon "Next" at bounding box center [1268, 386] width 57 height 57
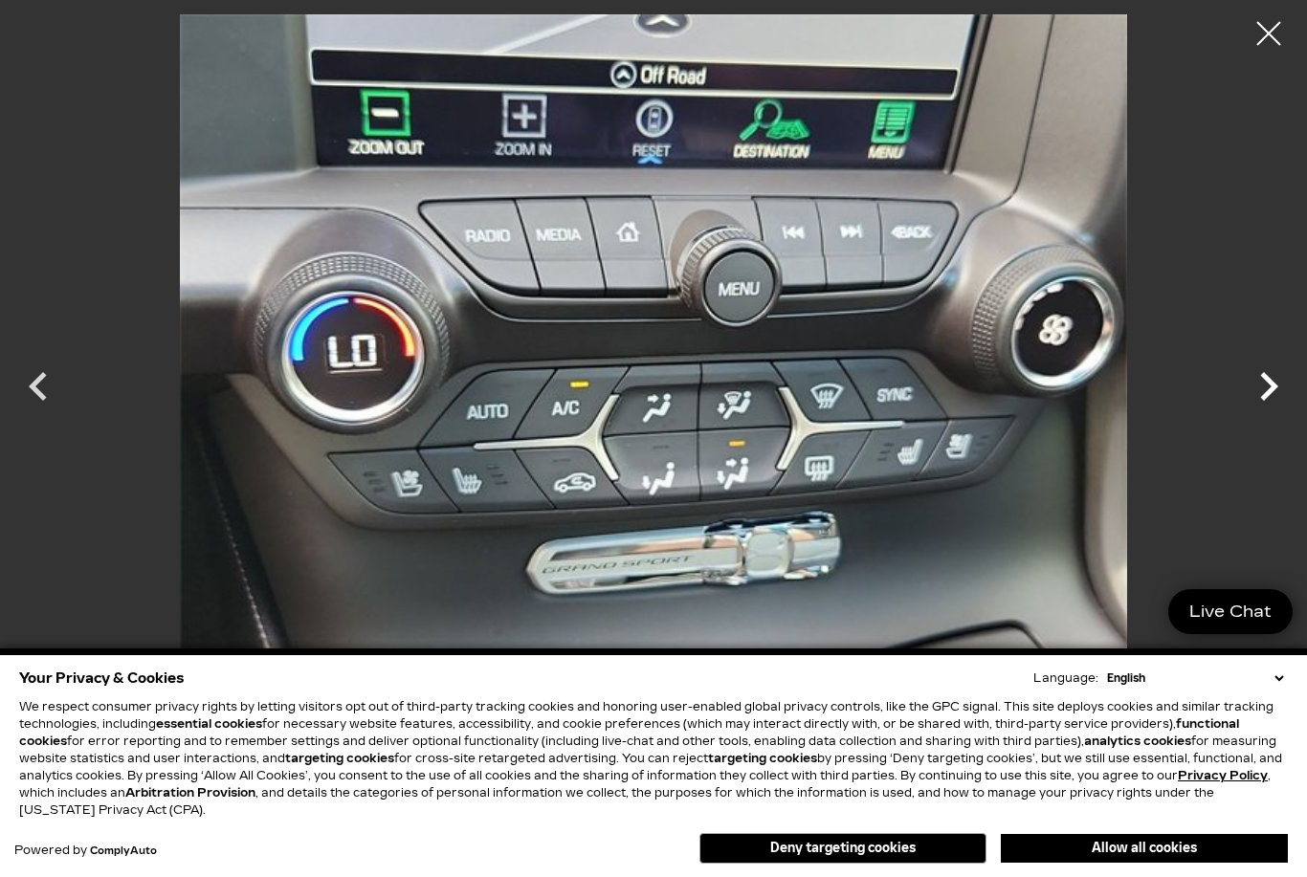
click at [1274, 398] on icon "Next" at bounding box center [1268, 386] width 57 height 57
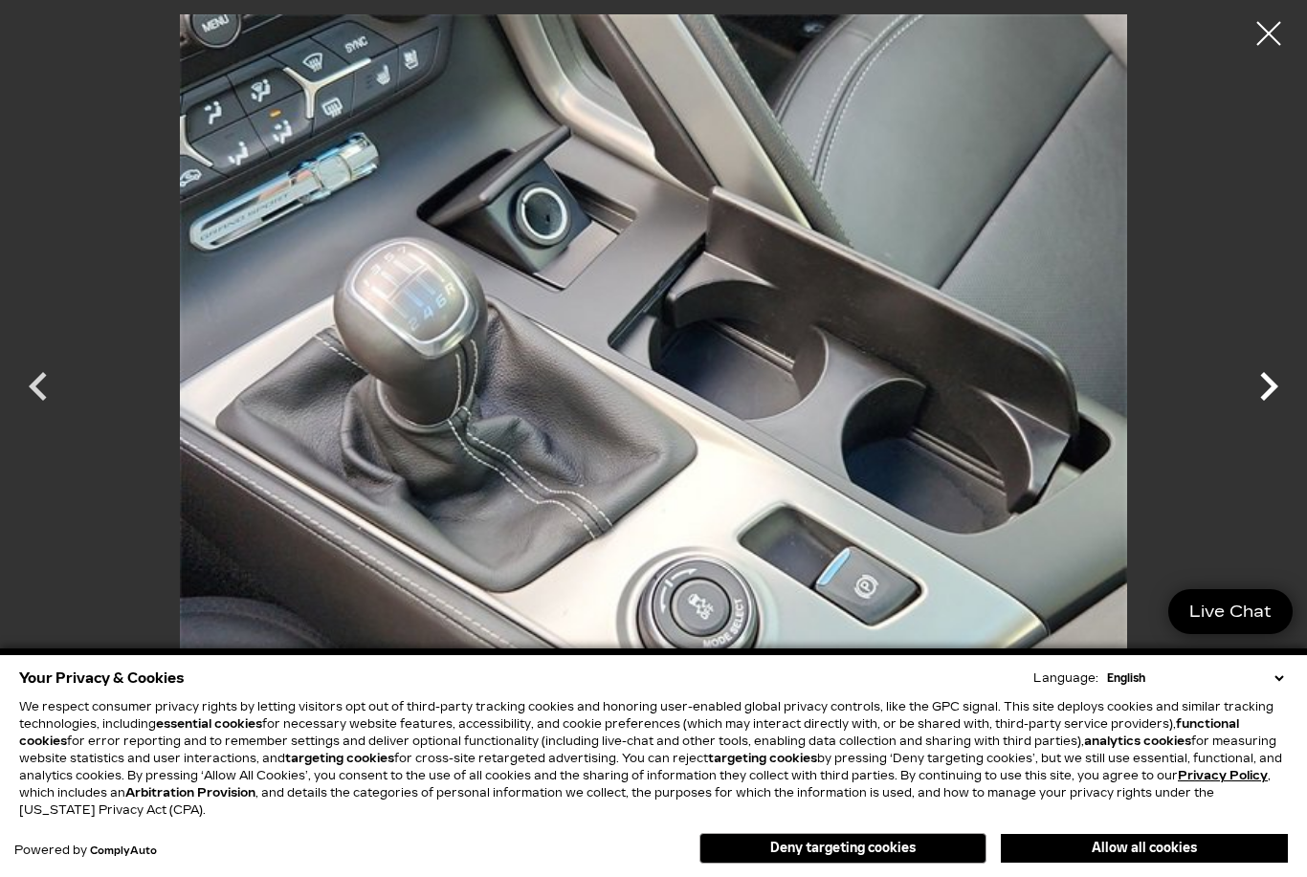
click at [1272, 406] on icon "Next" at bounding box center [1268, 386] width 57 height 57
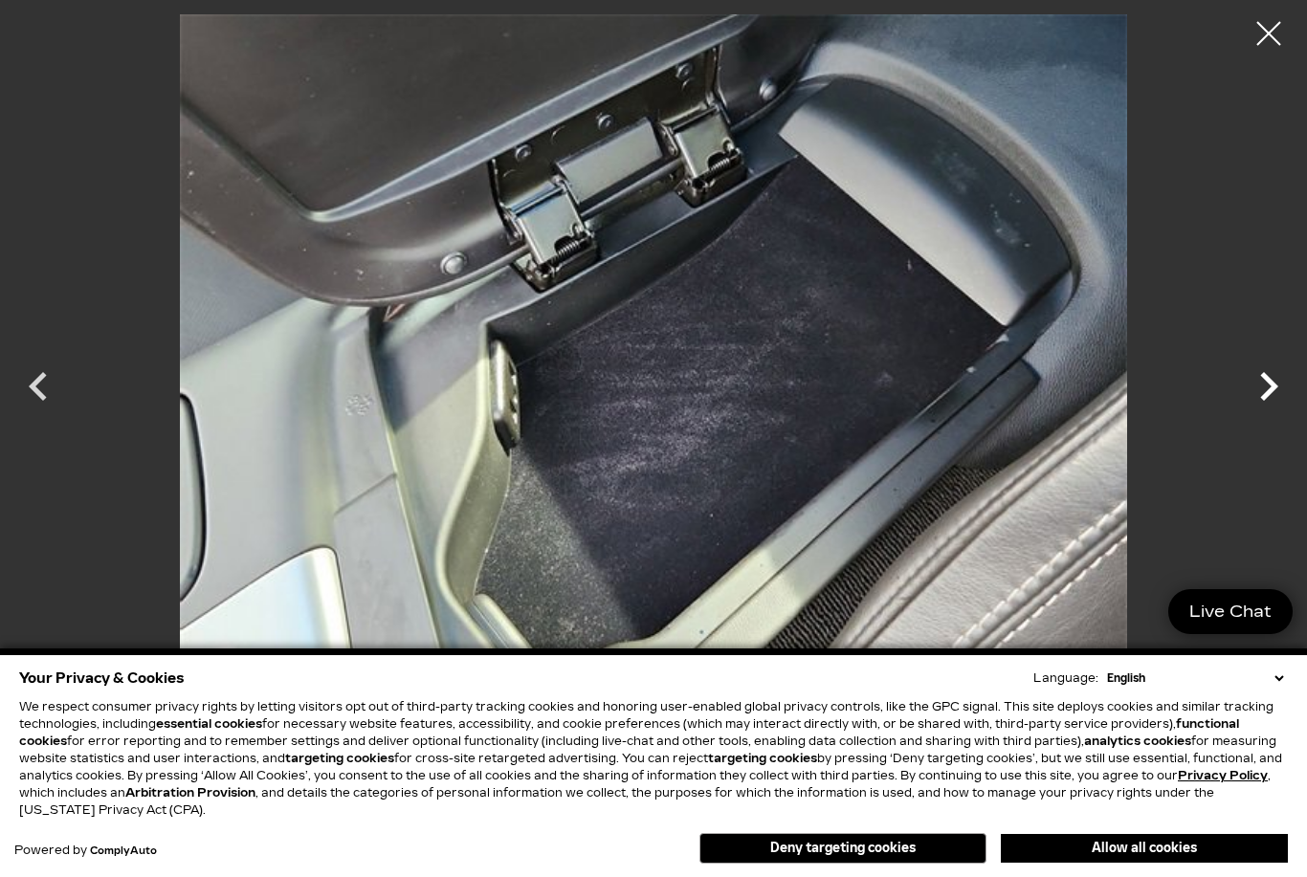
click at [1275, 396] on icon "Next" at bounding box center [1268, 386] width 57 height 57
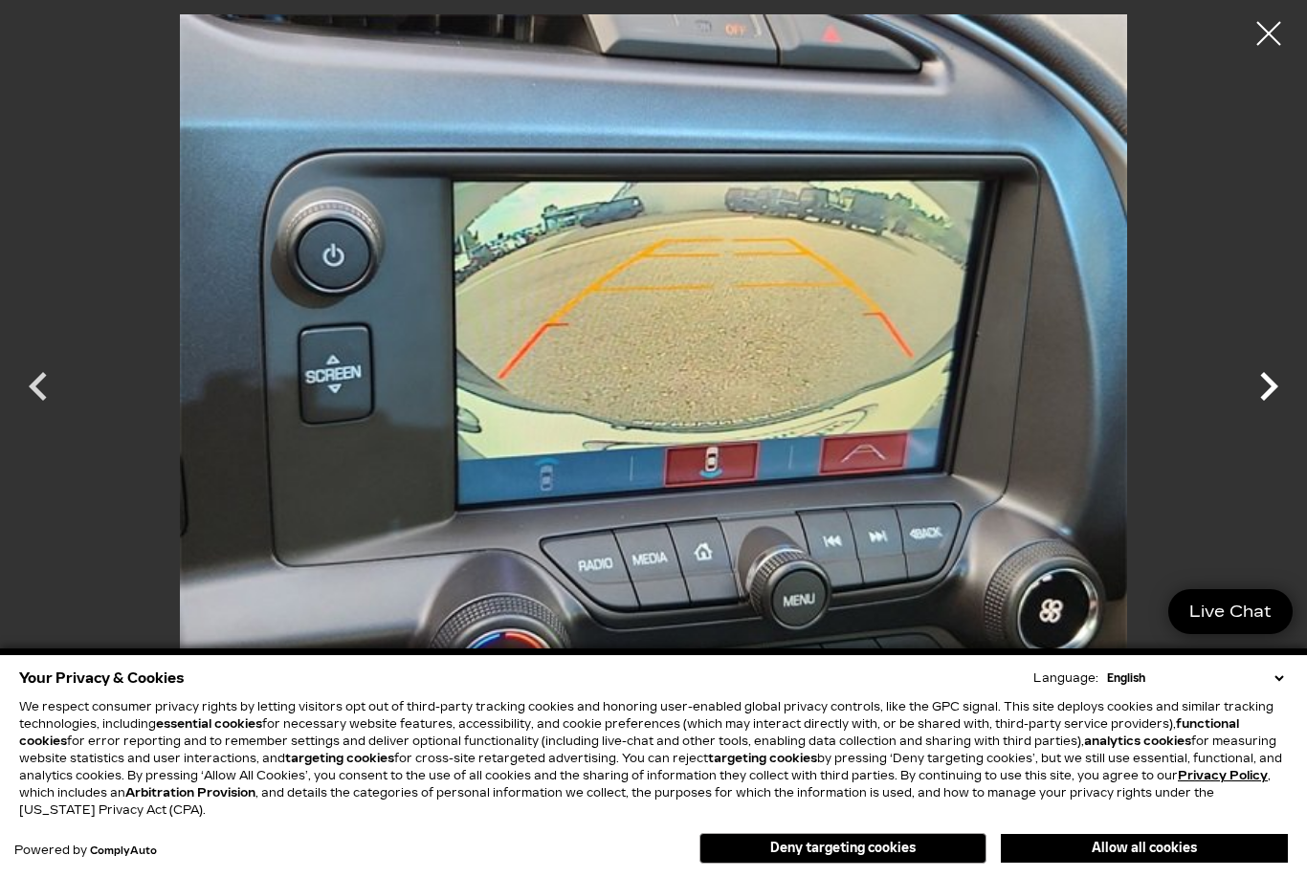
click at [1278, 391] on icon "Next" at bounding box center [1268, 386] width 57 height 57
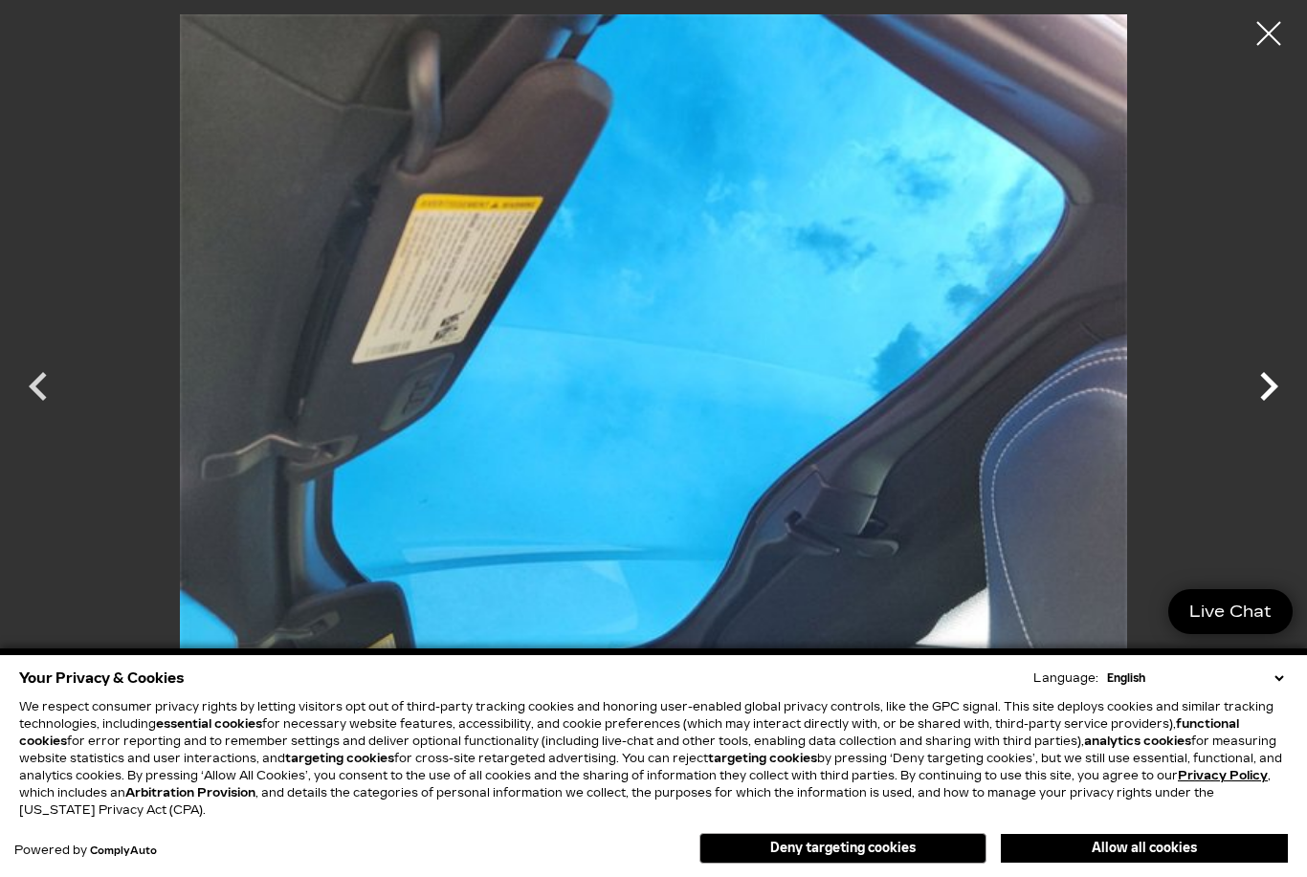
click at [1274, 396] on icon "Next" at bounding box center [1268, 386] width 57 height 57
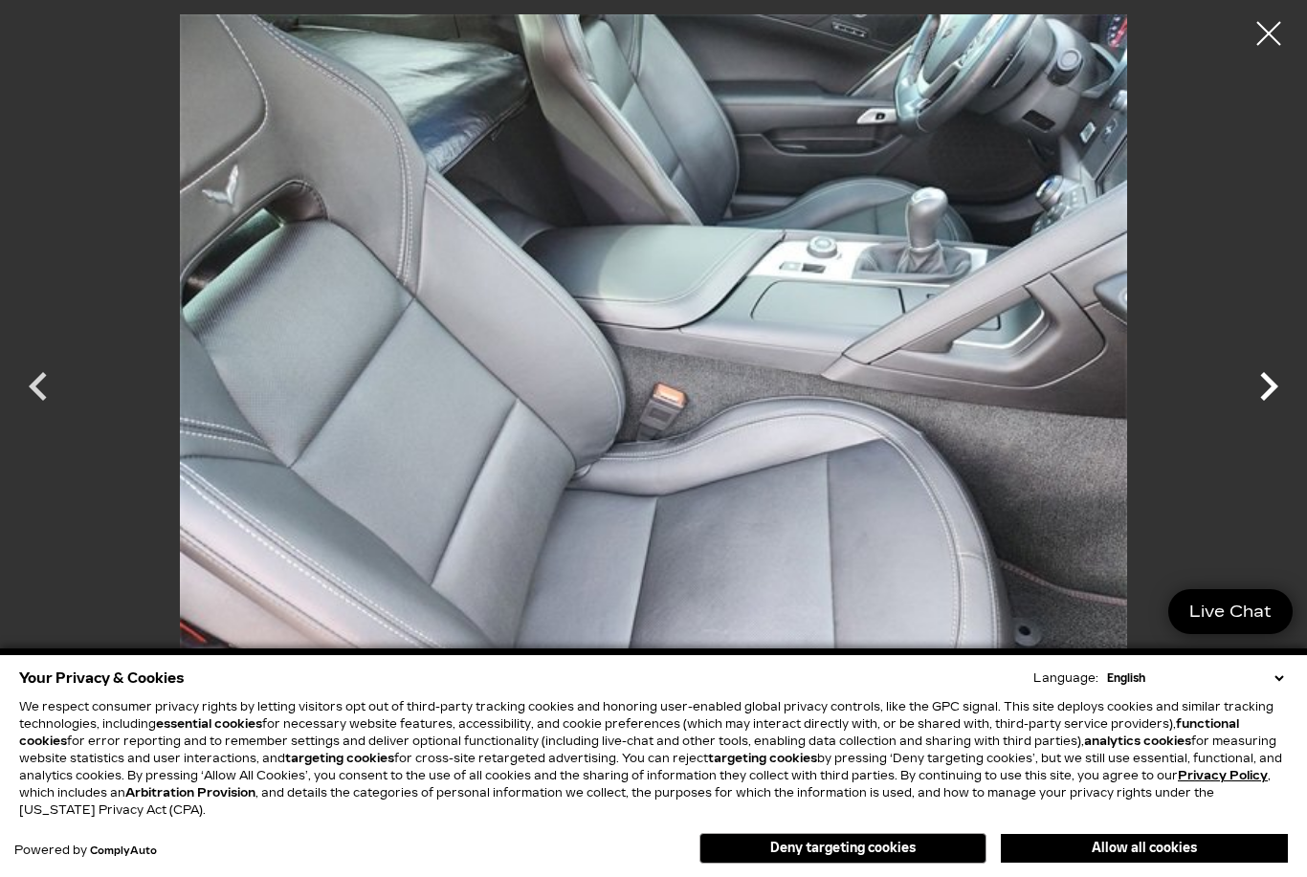
click at [1279, 412] on icon "Next" at bounding box center [1268, 386] width 57 height 57
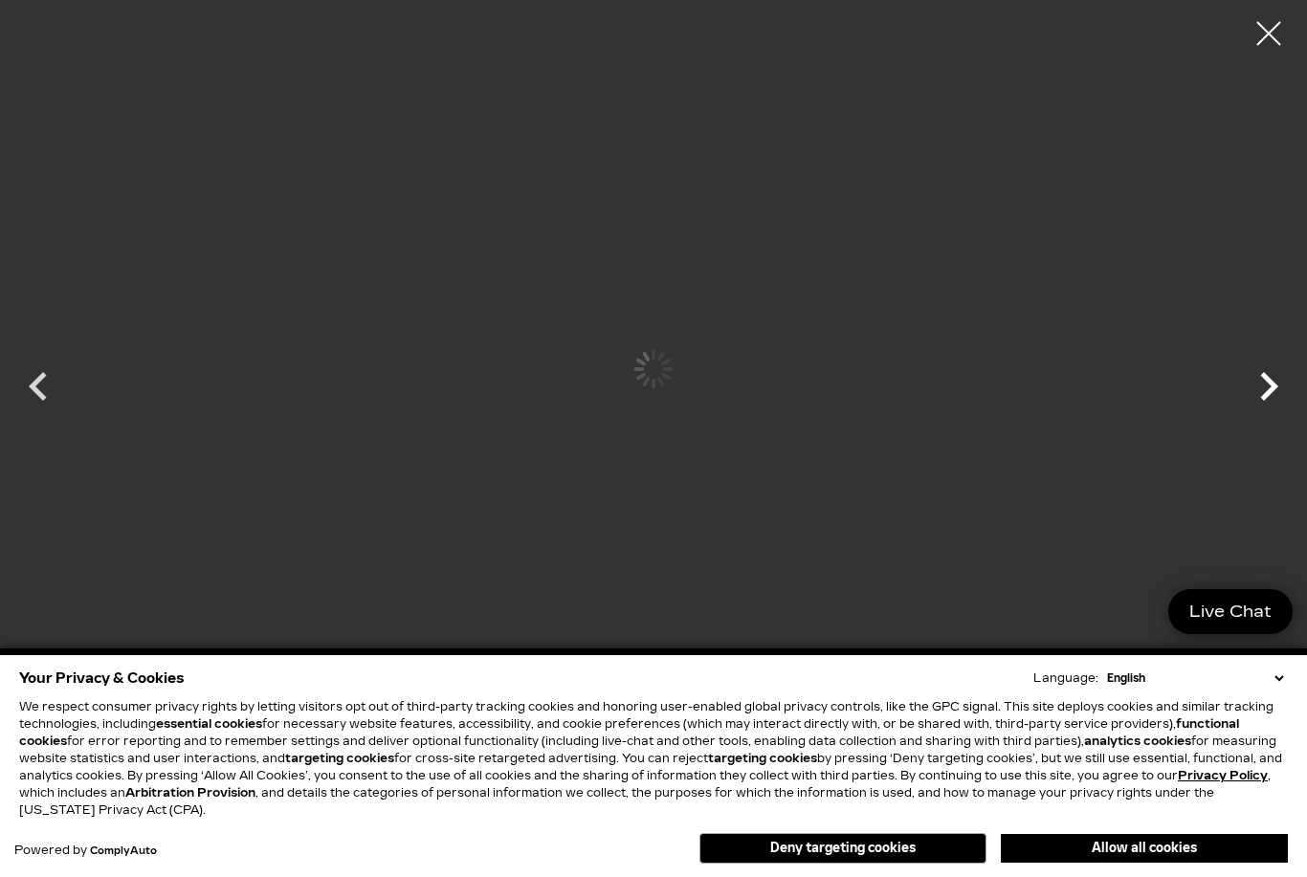
click at [1277, 387] on icon "Next" at bounding box center [1269, 386] width 18 height 29
click at [1272, 391] on icon "Next" at bounding box center [1269, 386] width 18 height 29
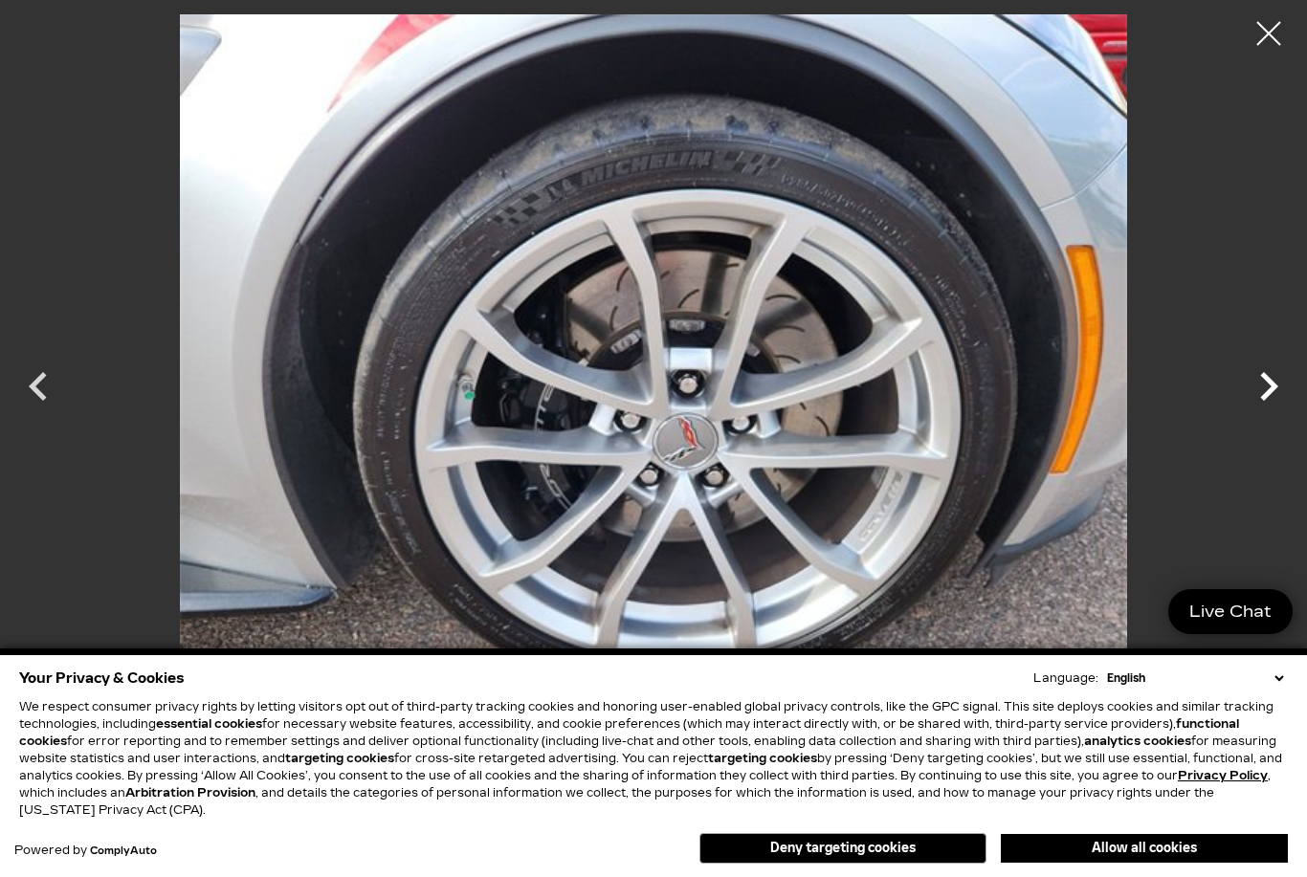
click at [1272, 396] on icon "Next" at bounding box center [1268, 386] width 57 height 57
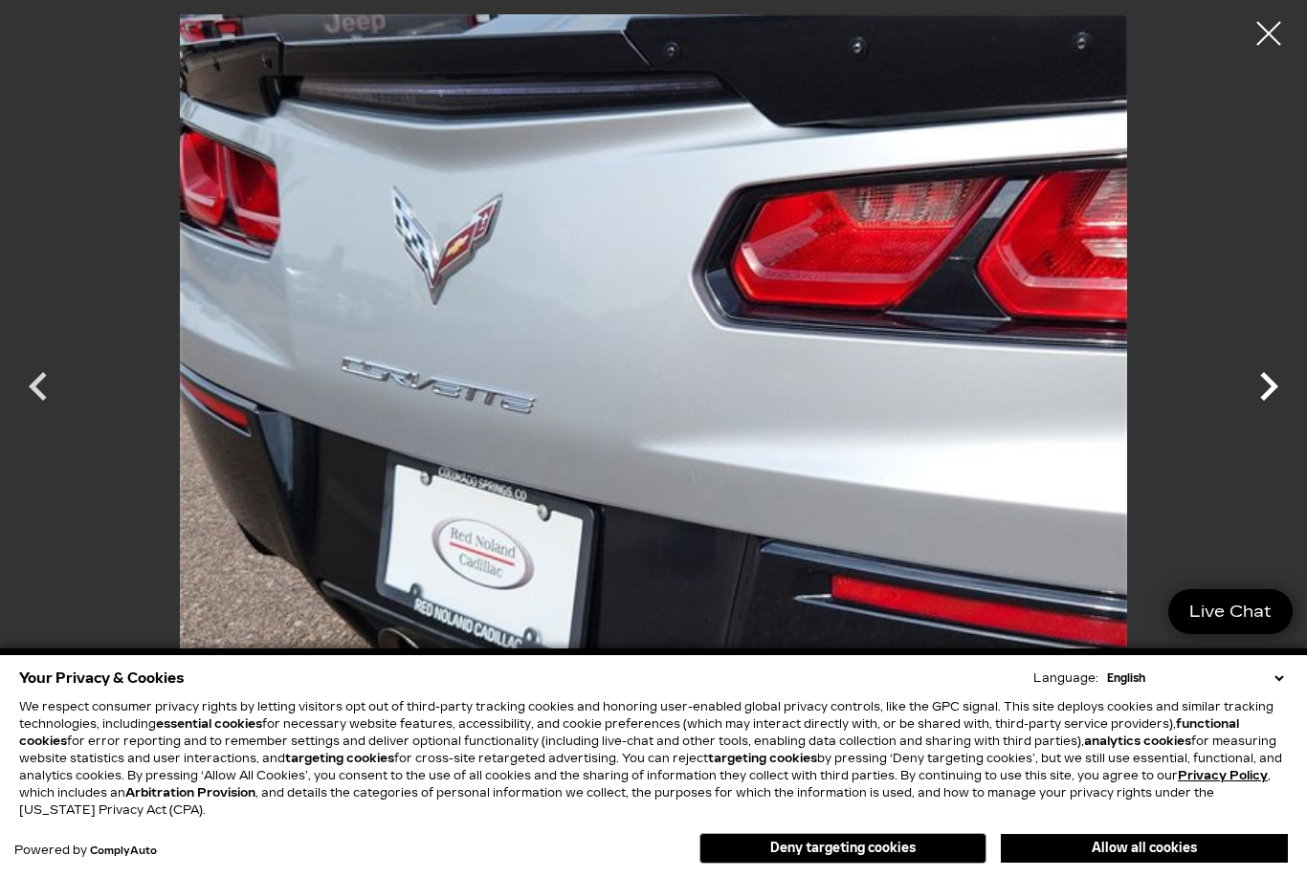
click at [1270, 412] on icon "Next" at bounding box center [1268, 386] width 57 height 57
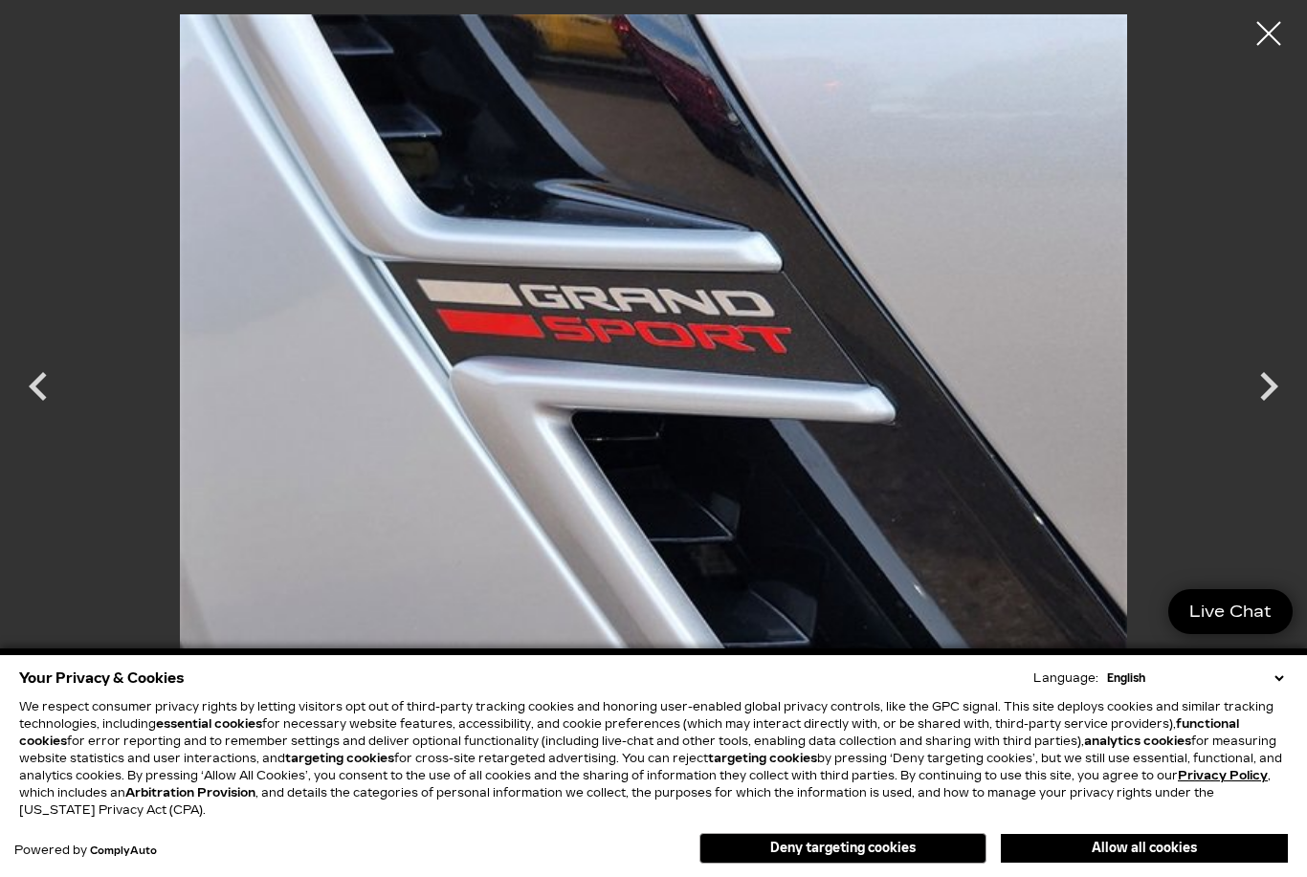
click at [1261, 411] on icon "Next" at bounding box center [1268, 386] width 57 height 57
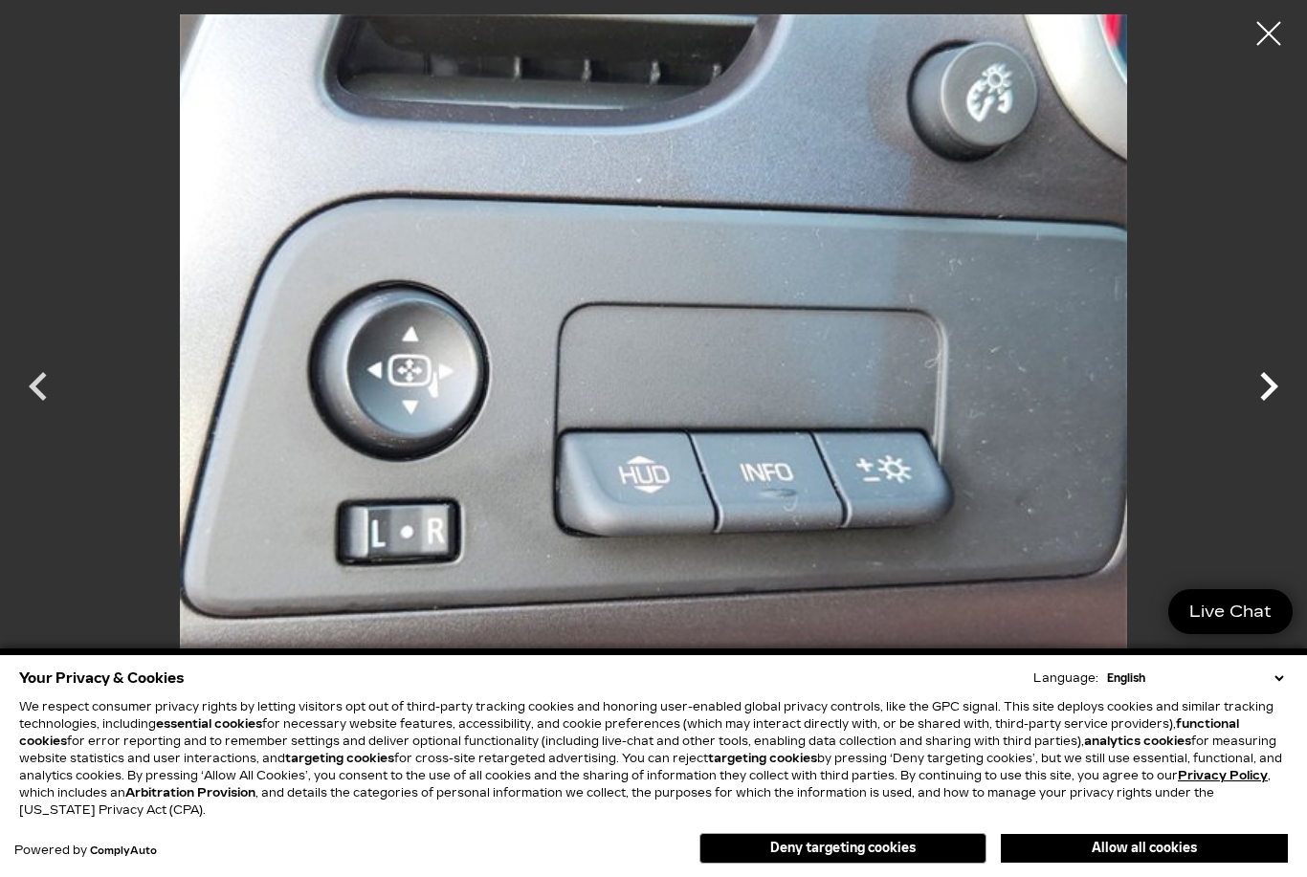
click at [1273, 408] on icon "Next" at bounding box center [1268, 386] width 57 height 57
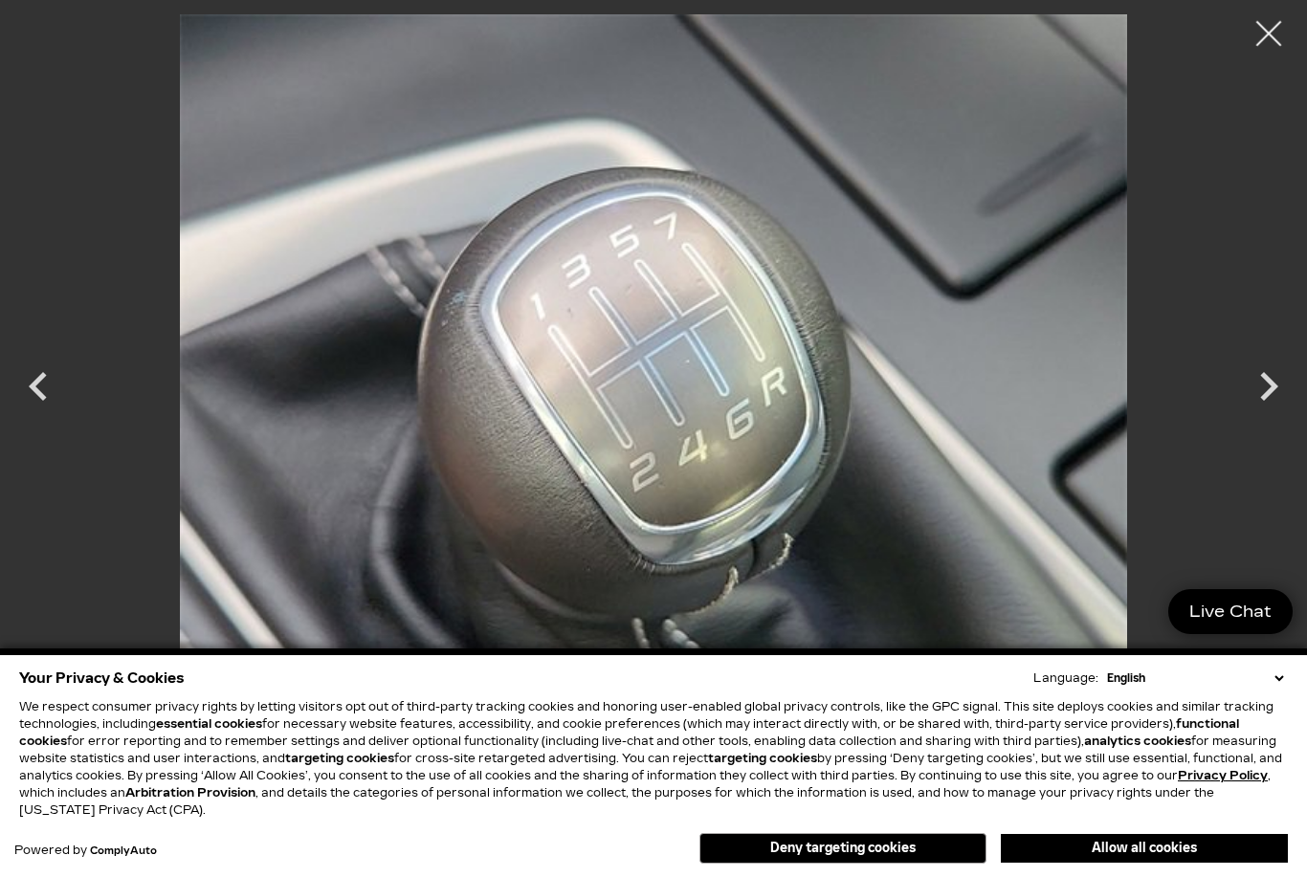
click at [1265, 38] on div at bounding box center [1269, 34] width 51 height 51
